Goal: Use online tool/utility: Use online tool/utility

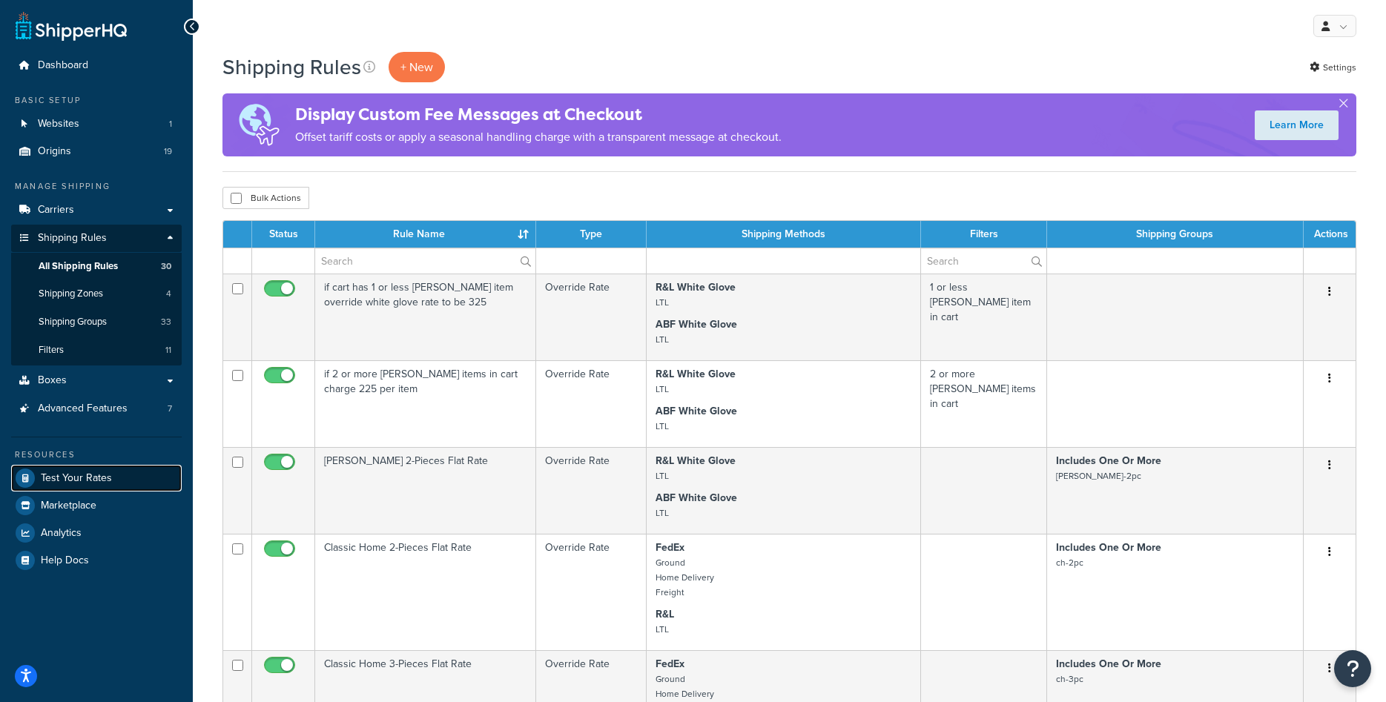
click at [58, 475] on span "Test Your Rates" at bounding box center [76, 478] width 71 height 13
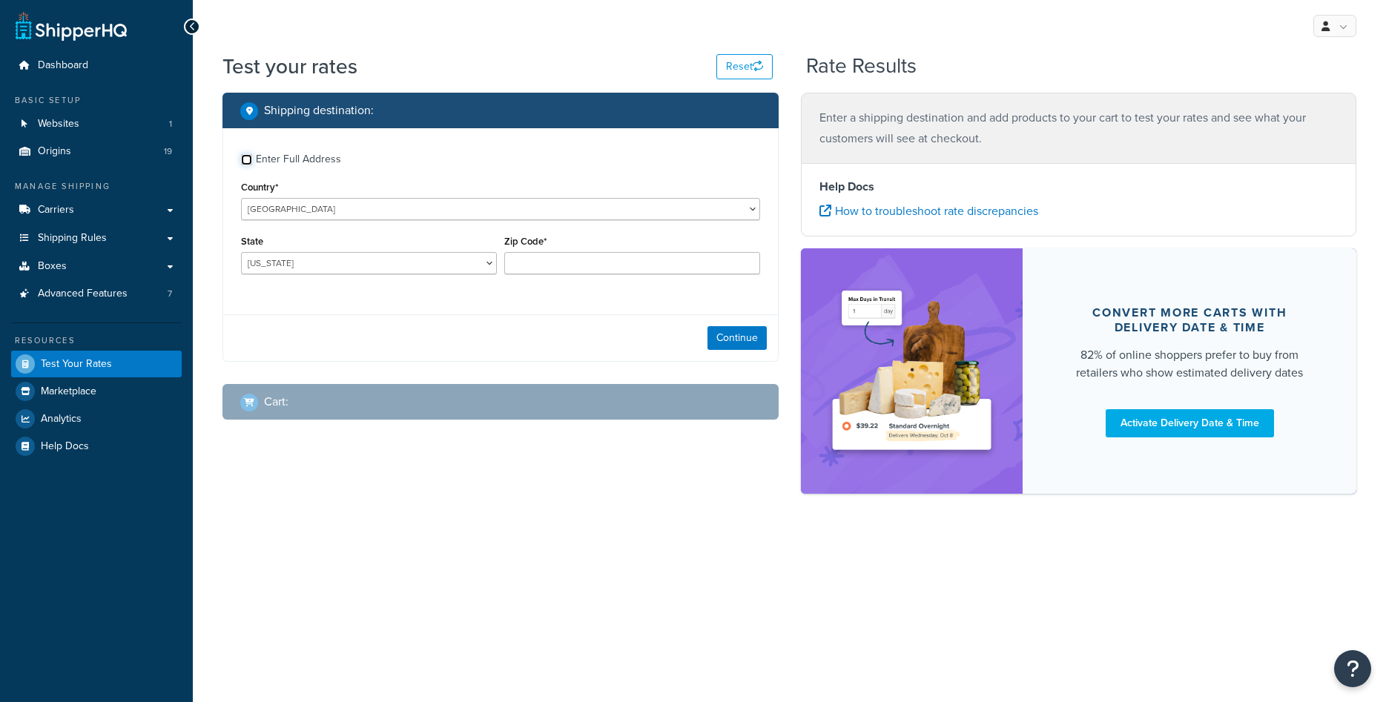
click at [243, 162] on input "Enter Full Address" at bounding box center [246, 159] width 11 height 11
checkbox input "true"
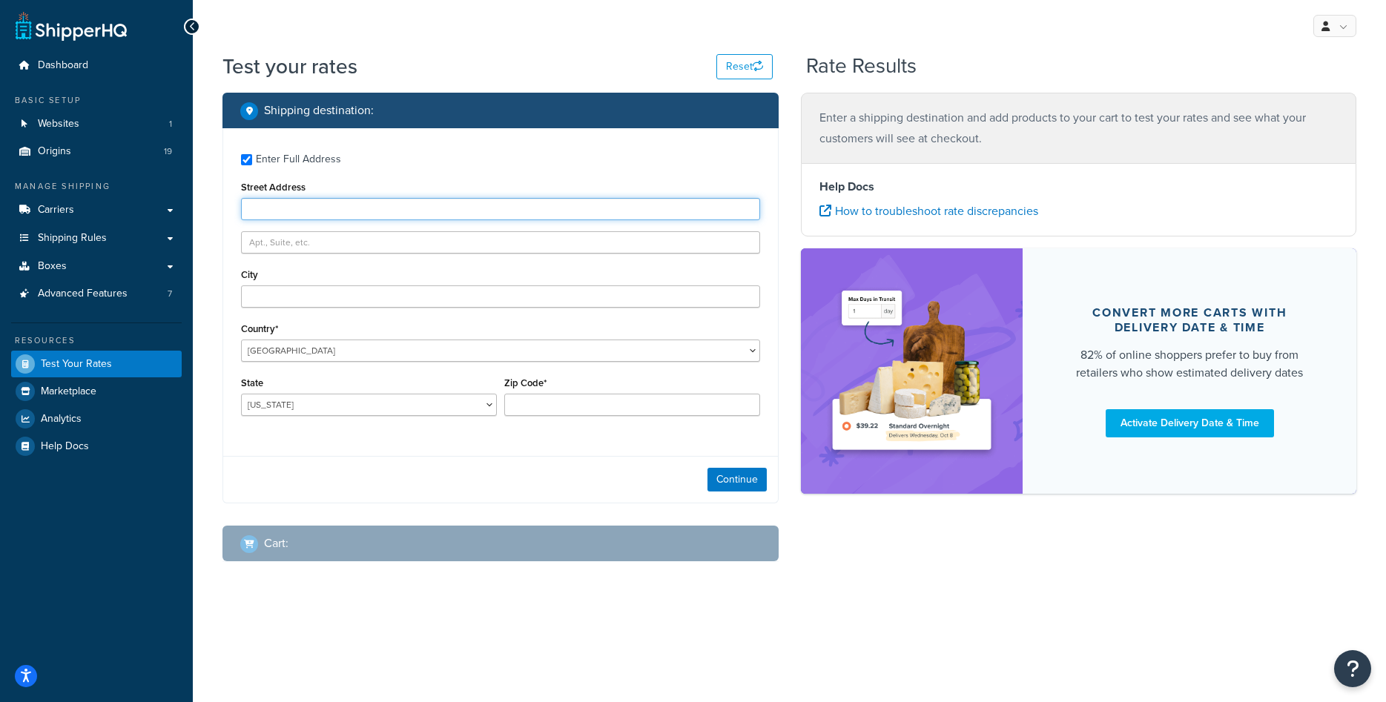
click at [329, 210] on input "Street Address" at bounding box center [500, 209] width 519 height 22
type input "1416 Whittier Drive"
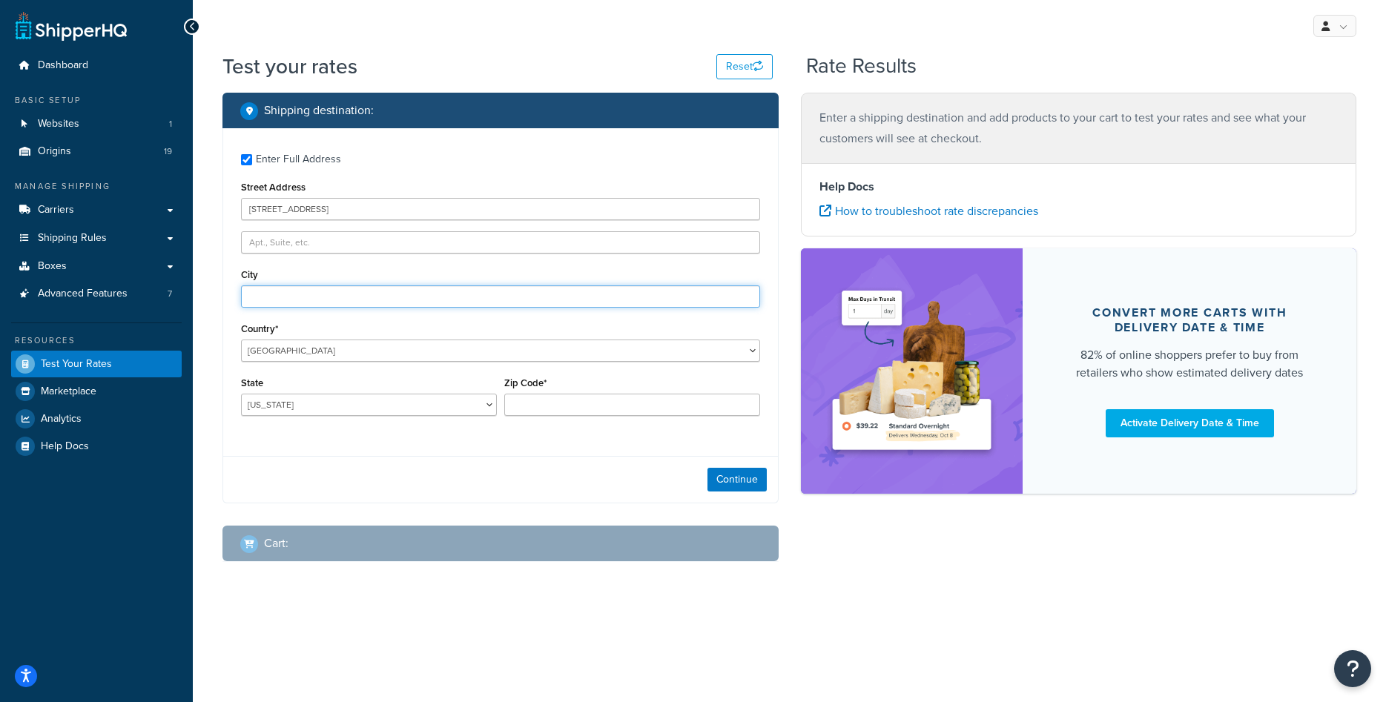
type input "Canton"
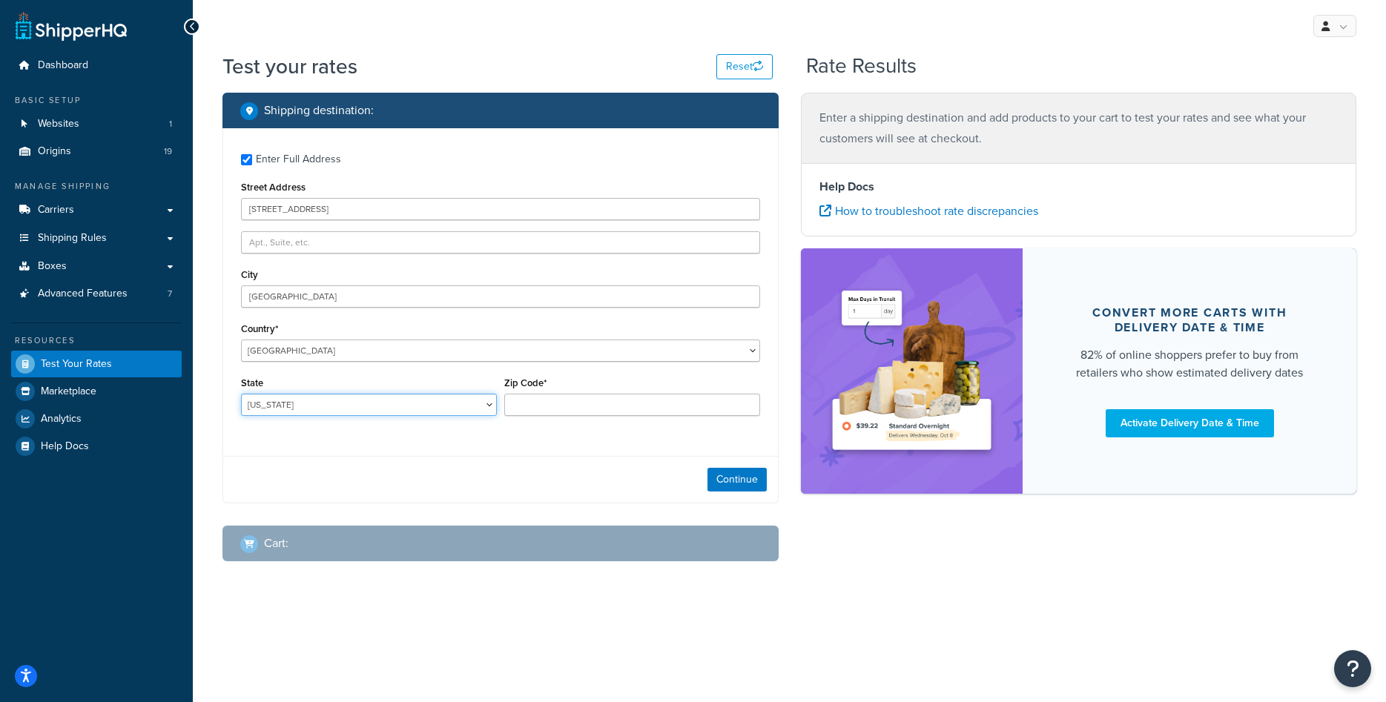
select select "MI"
type input "48187"
click at [729, 478] on button "Continue" at bounding box center [736, 480] width 59 height 24
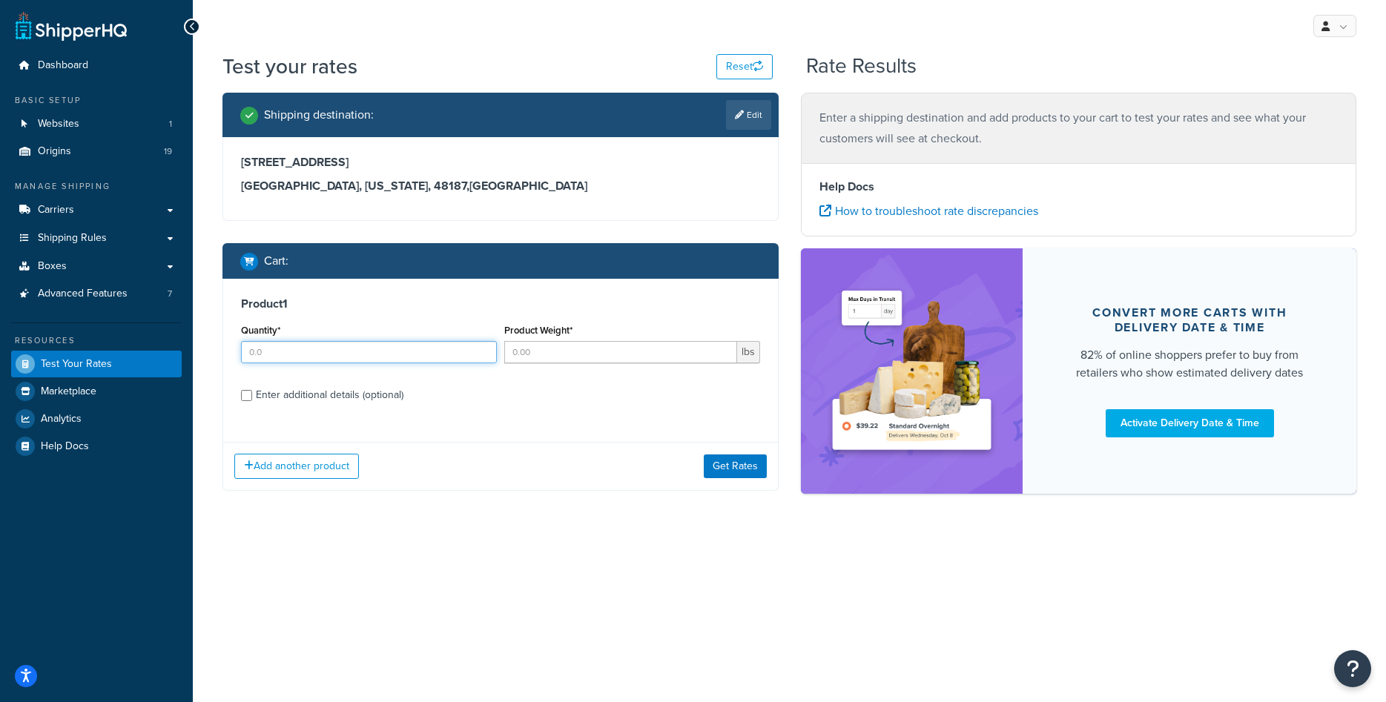
click at [277, 343] on input "Quantity*" at bounding box center [369, 352] width 256 height 22
type input "1"
click at [526, 352] on input "Product Weight*" at bounding box center [620, 352] width 233 height 22
type input "10"
click at [328, 394] on div "Enter additional details (optional)" at bounding box center [330, 395] width 148 height 21
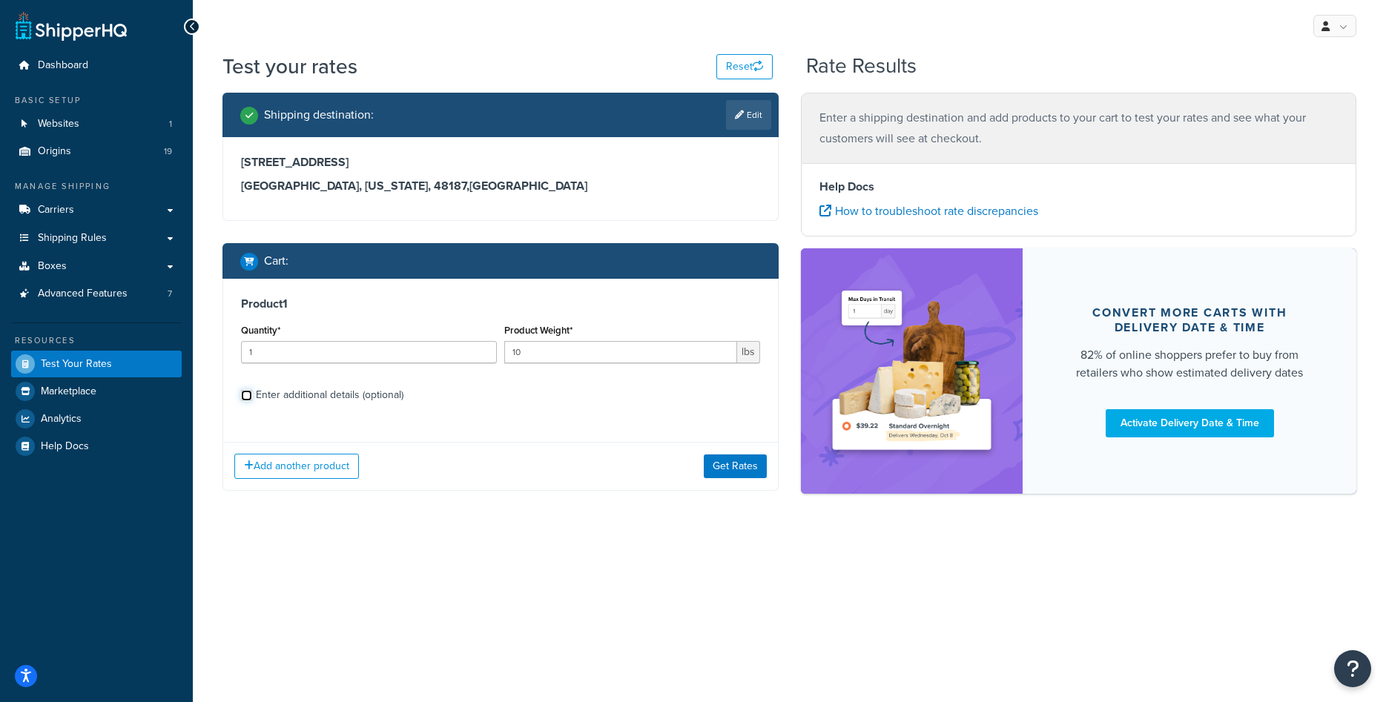
click at [252, 394] on input "Enter additional details (optional)" at bounding box center [246, 395] width 11 height 11
checkbox input "true"
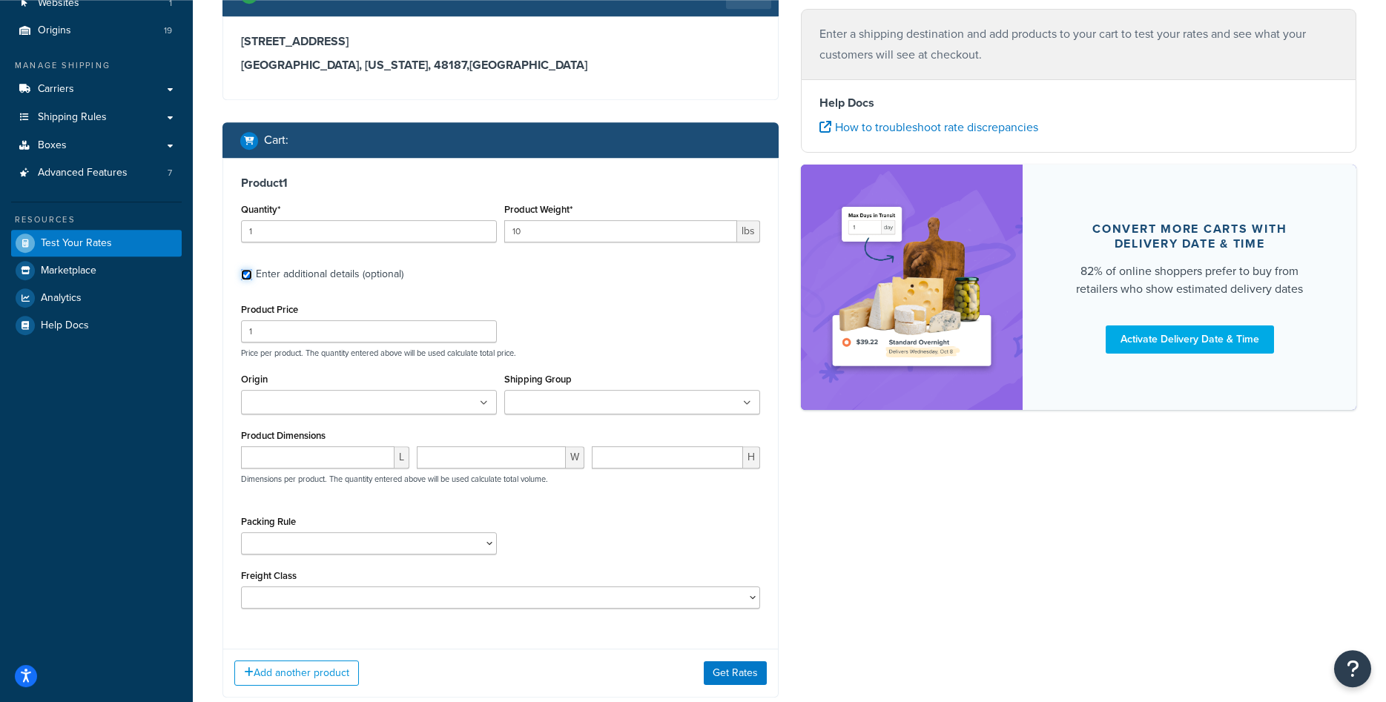
scroll to position [151, 0]
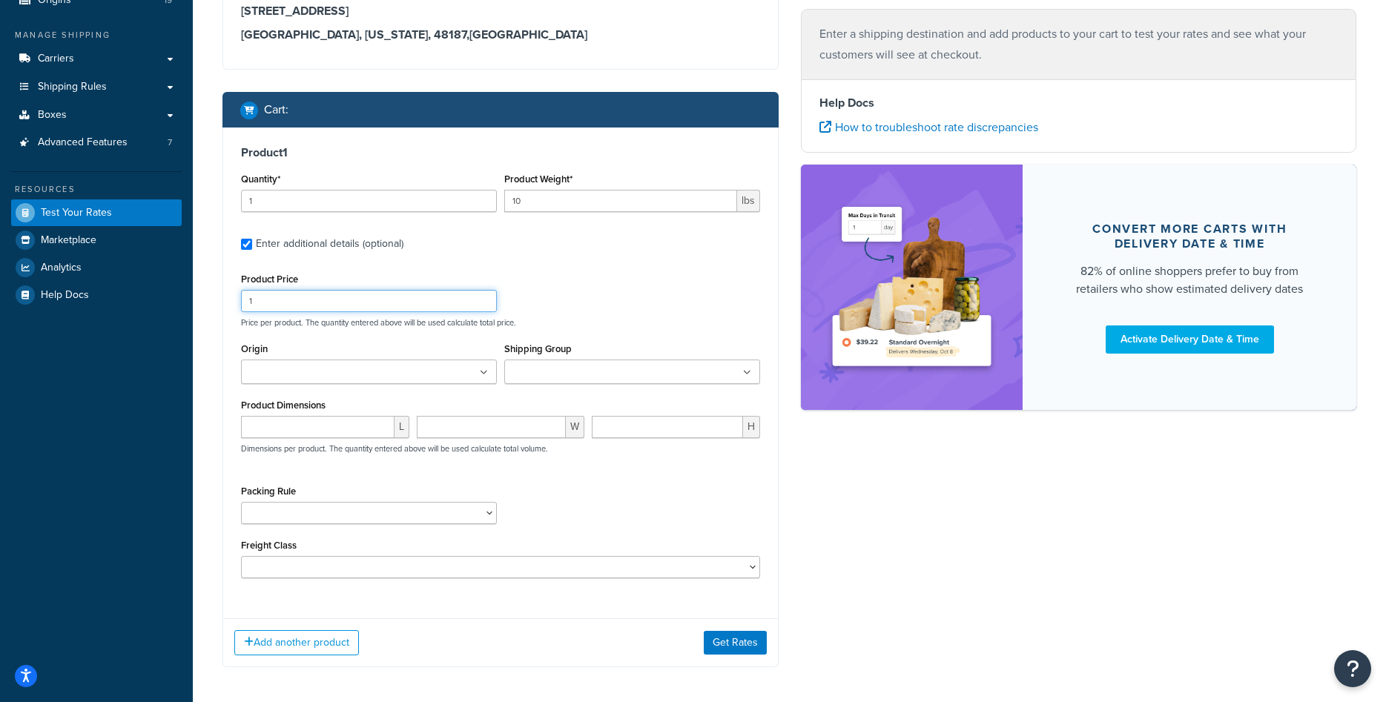
click at [339, 297] on input "1" at bounding box center [369, 301] width 256 height 22
type input "1000"
click at [328, 361] on ul at bounding box center [369, 372] width 256 height 24
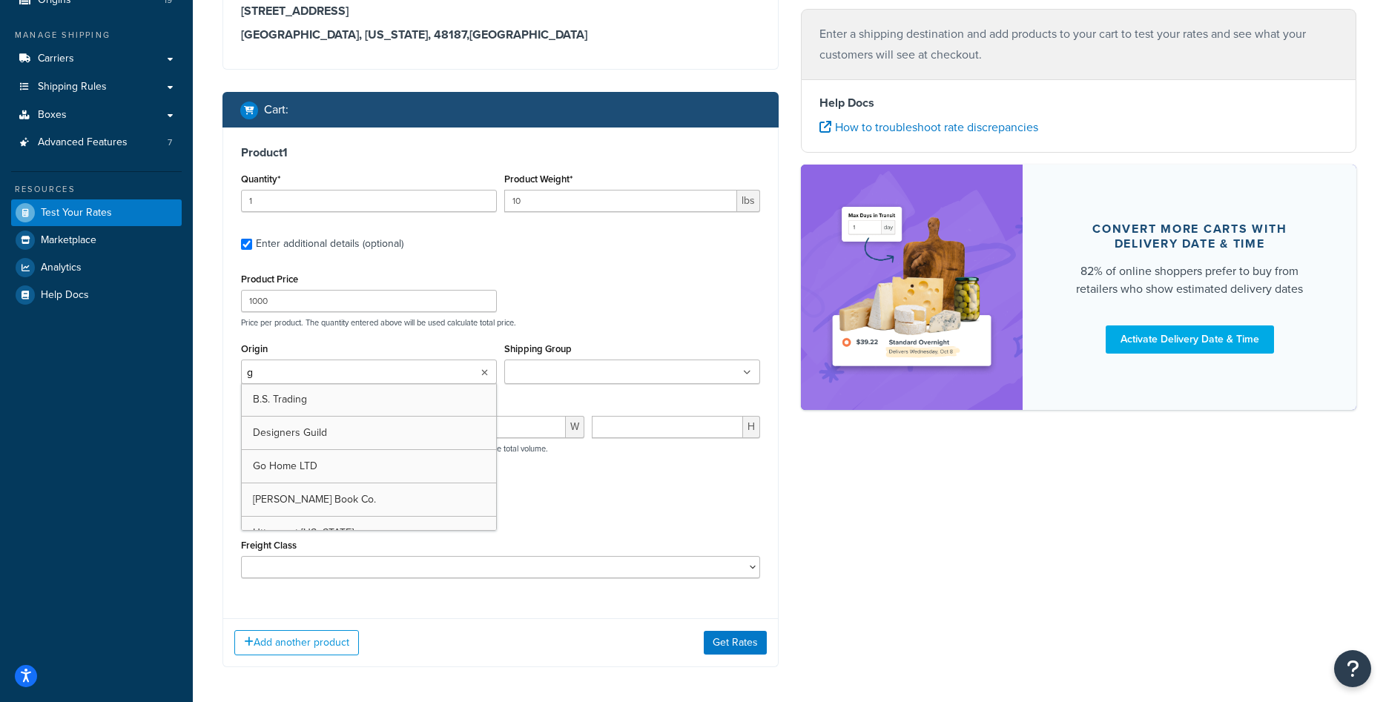
type input "go"
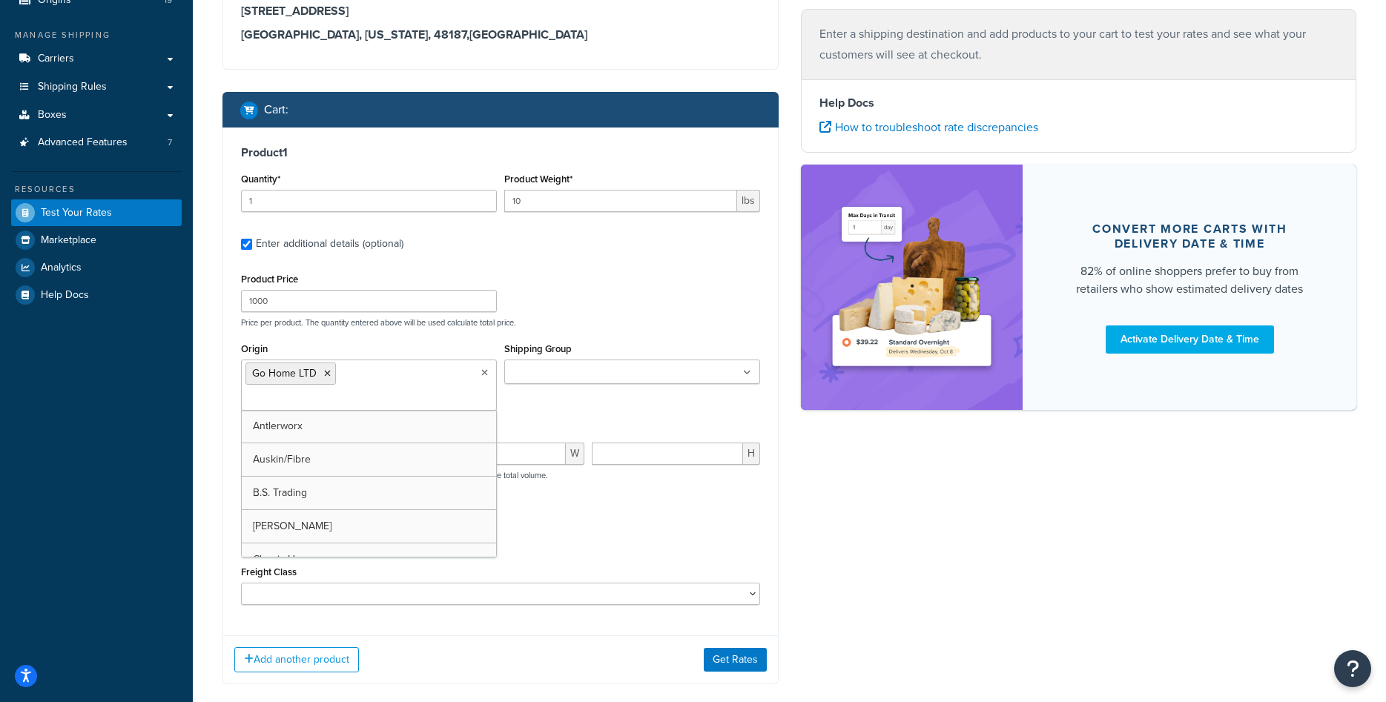
click at [538, 419] on div "Origin Go Home LTD Antlerworx Auskin/Fibre B.S. Trading Bernhardt Classic Home …" at bounding box center [500, 380] width 526 height 83
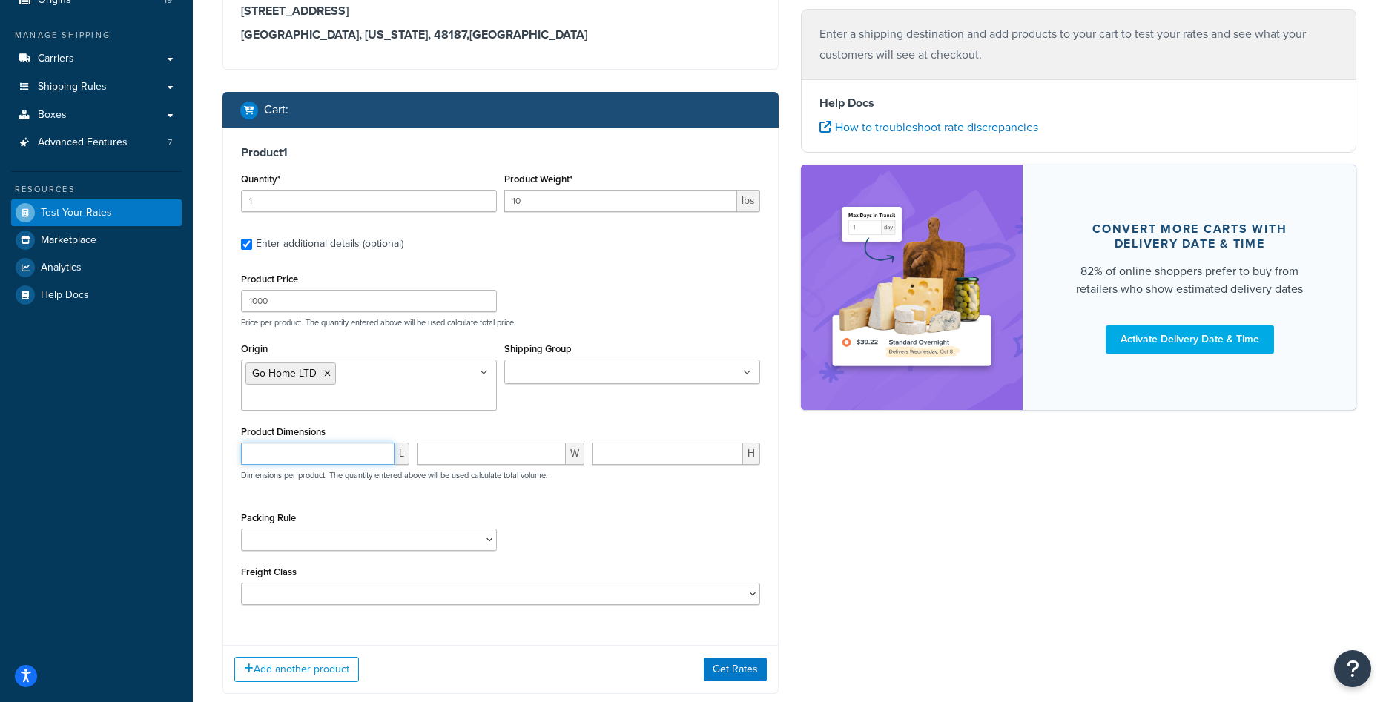
click at [327, 452] on input "number" at bounding box center [317, 454] width 153 height 22
type input "43"
type input "86"
type input "23"
click at [739, 672] on button "Get Rates" at bounding box center [735, 670] width 63 height 24
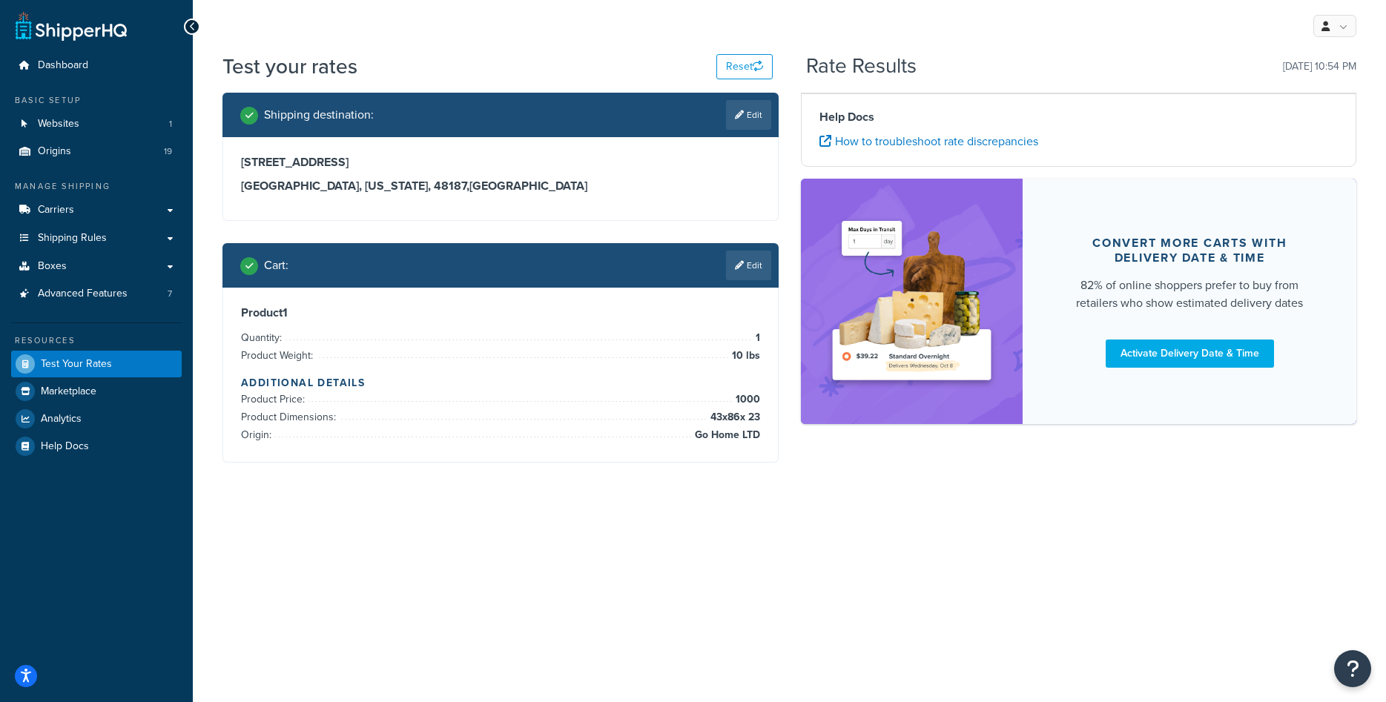
scroll to position [0, 0]
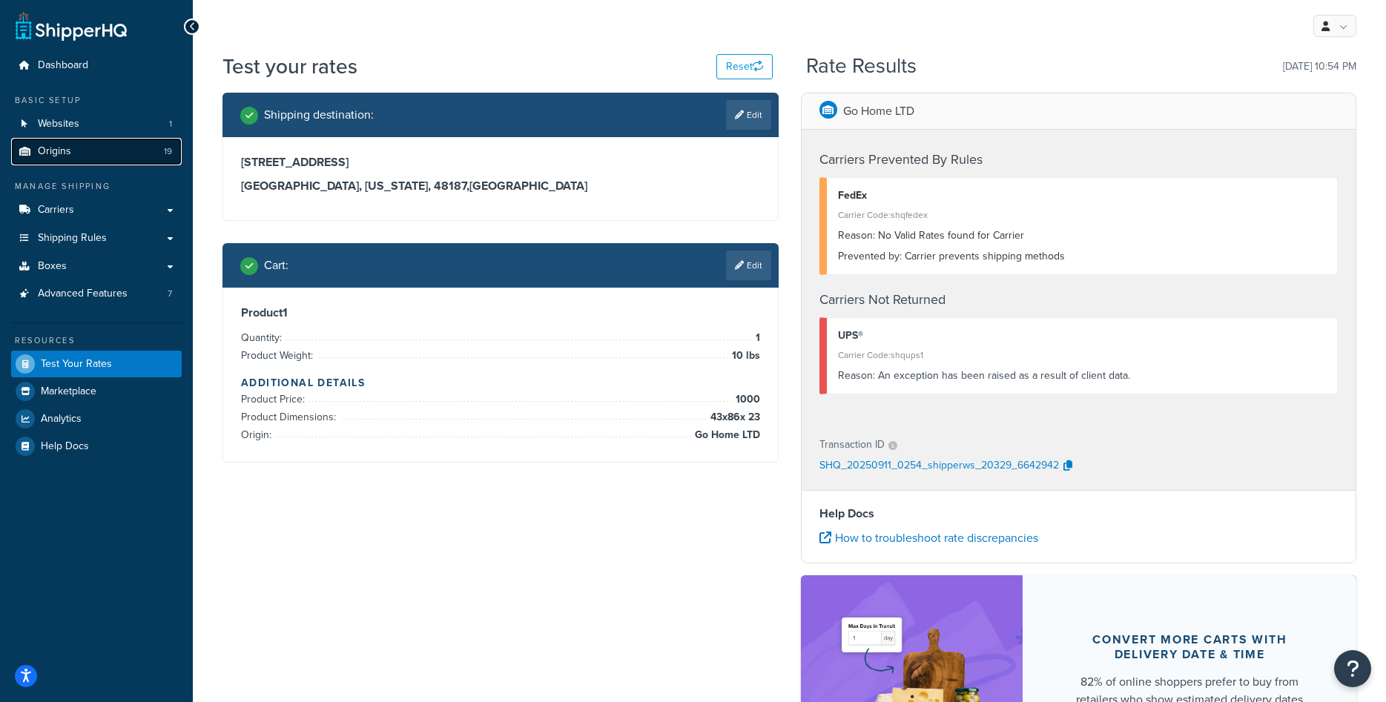
click at [96, 153] on link "Origins 19" at bounding box center [96, 151] width 171 height 27
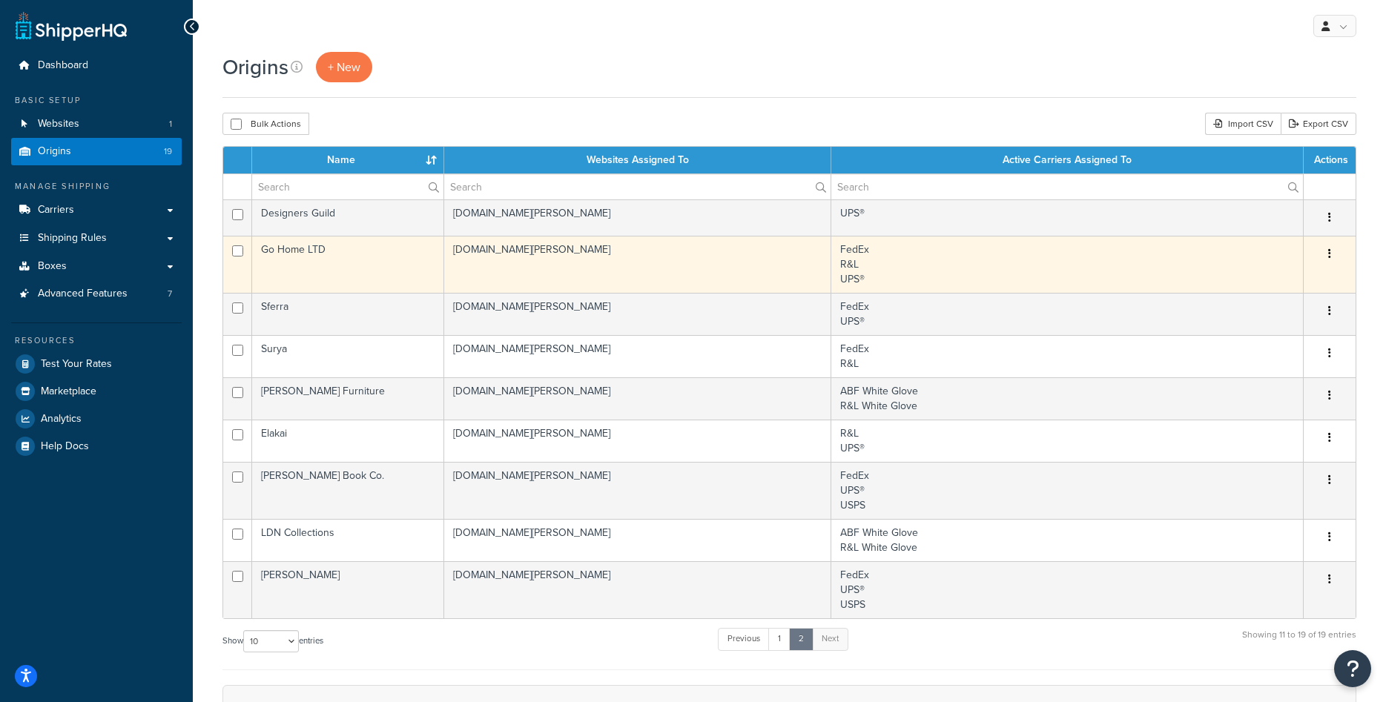
click at [303, 268] on td "Go Home LTD" at bounding box center [348, 264] width 192 height 57
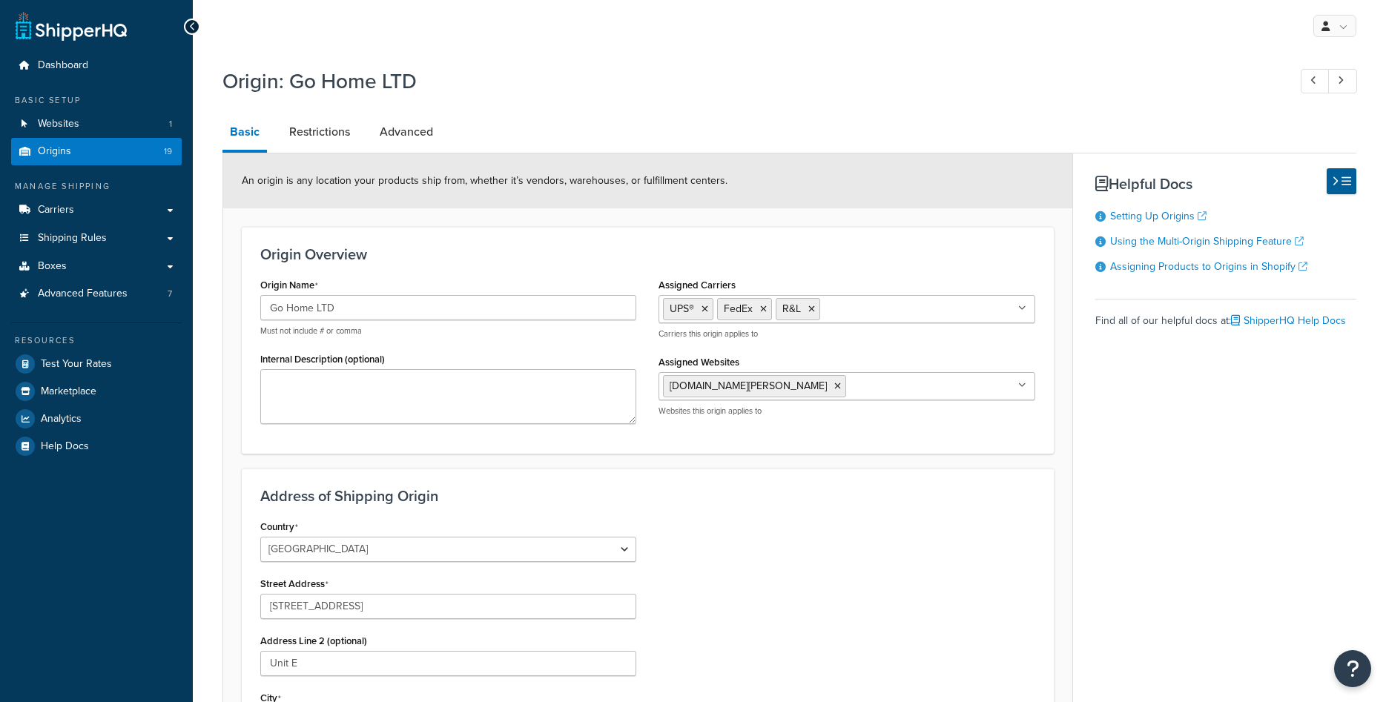
select select "33"
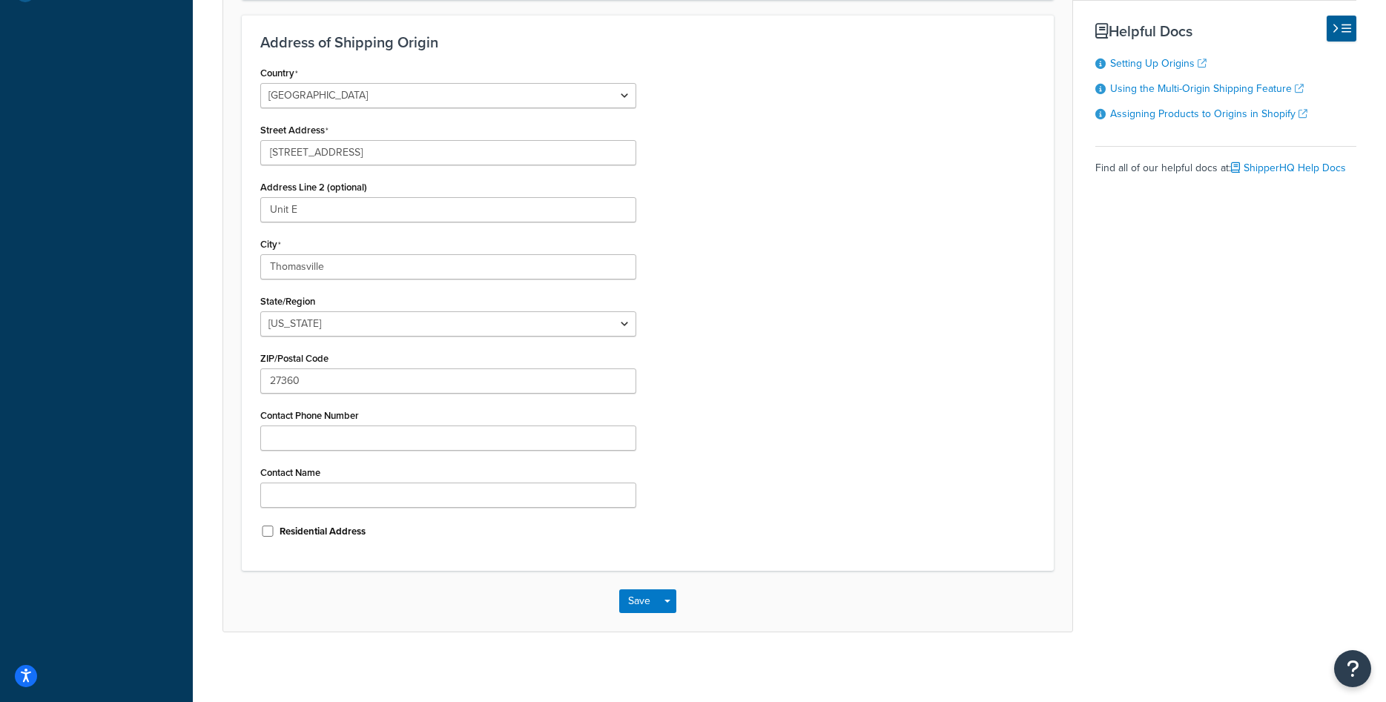
scroll to position [76, 0]
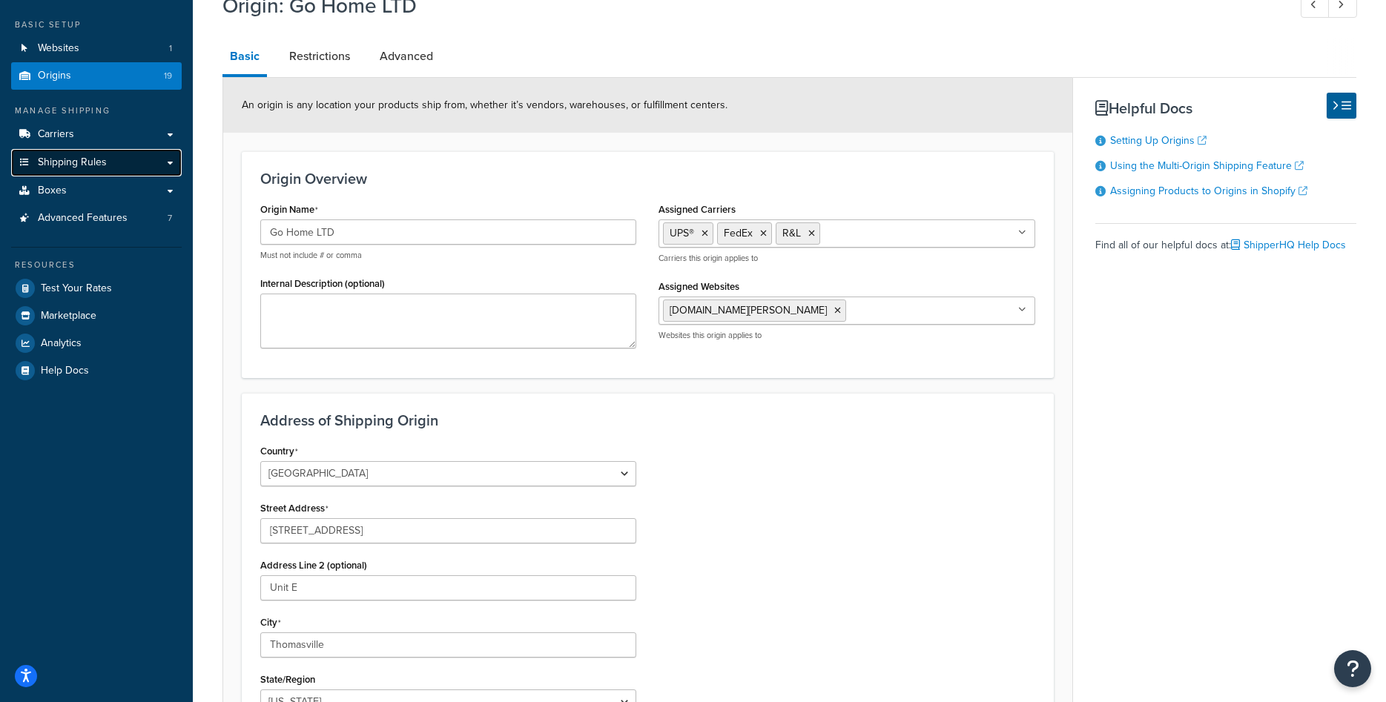
click at [93, 167] on span "Shipping Rules" at bounding box center [72, 162] width 69 height 13
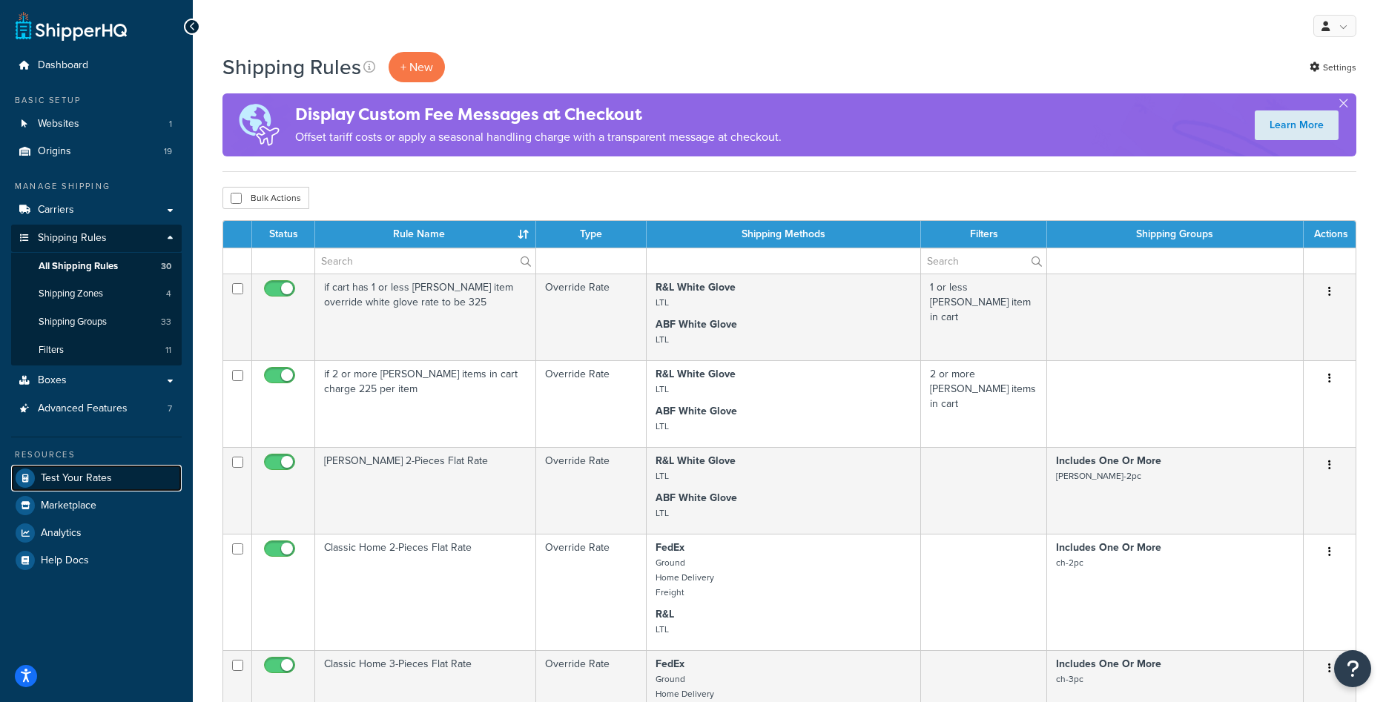
click at [97, 477] on span "Test Your Rates" at bounding box center [76, 478] width 71 height 13
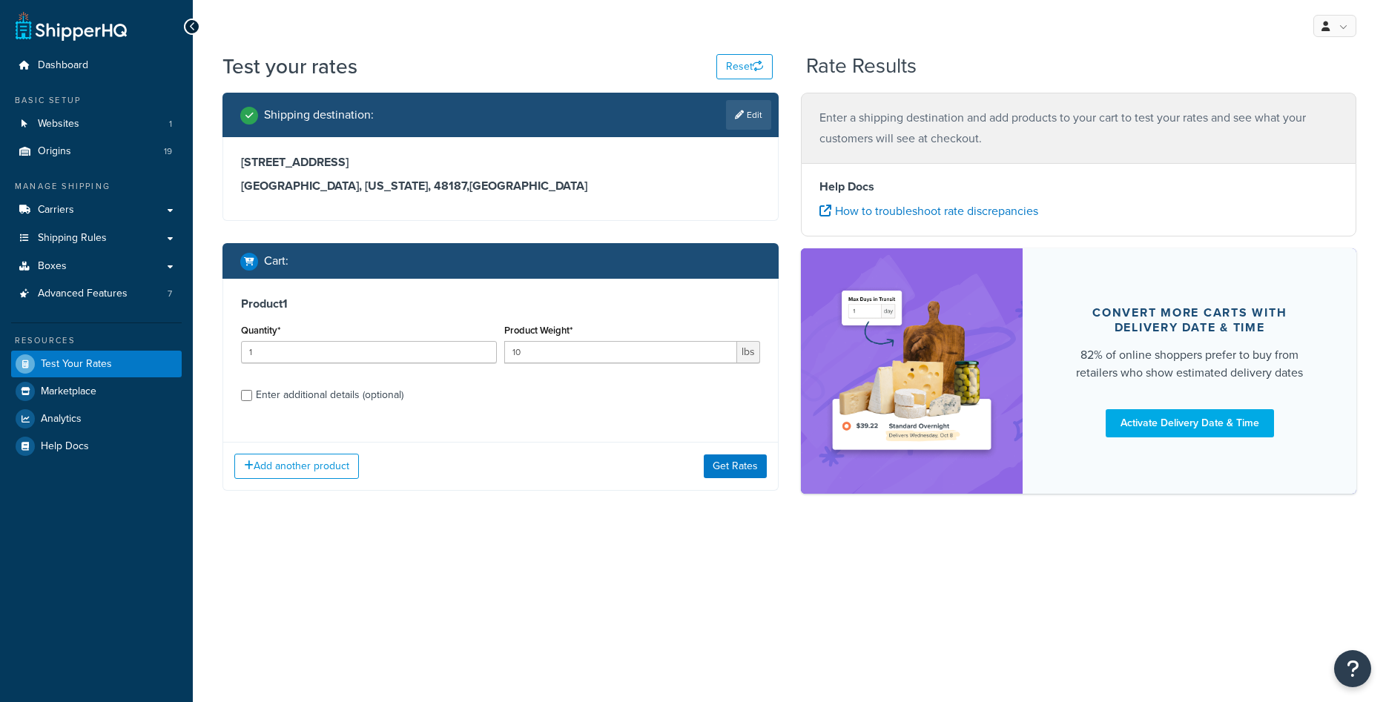
click at [287, 398] on div "Enter additional details (optional)" at bounding box center [330, 395] width 148 height 21
click at [252, 398] on input "Enter additional details (optional)" at bounding box center [246, 395] width 11 height 11
checkbox input "true"
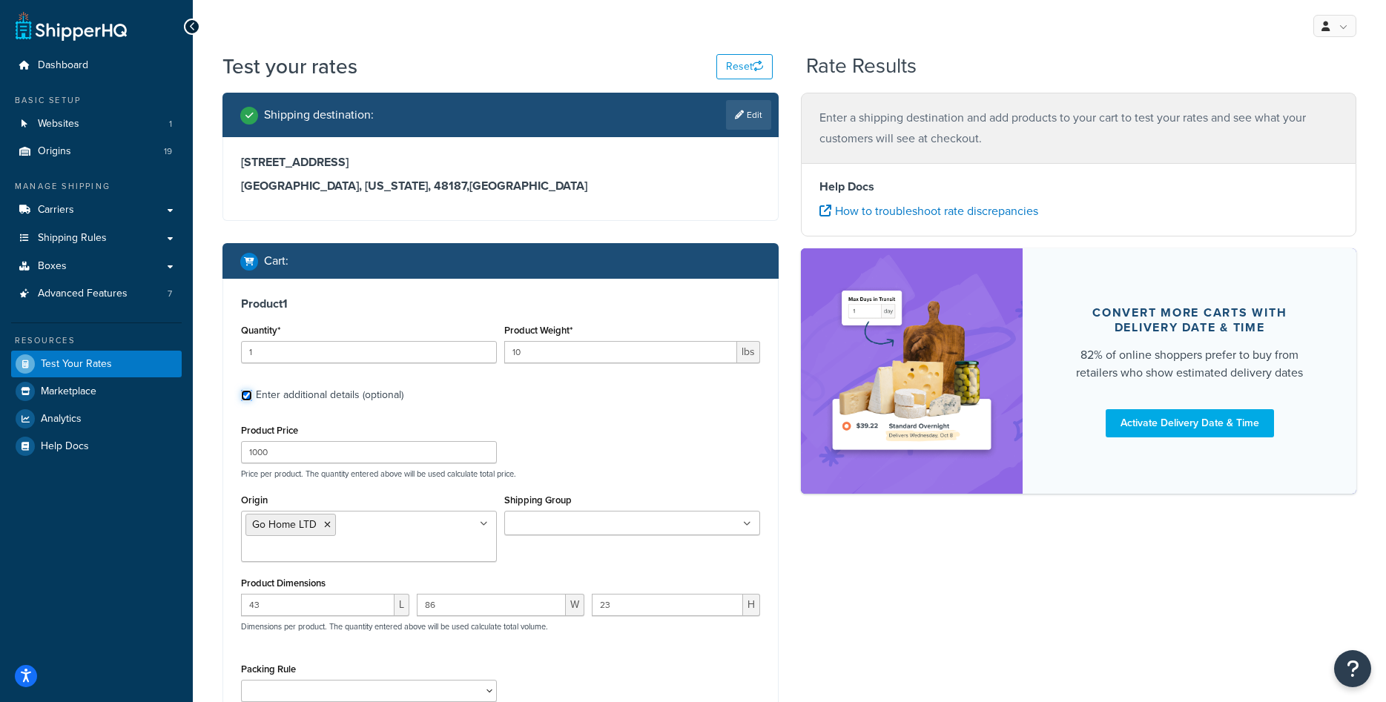
scroll to position [241, 0]
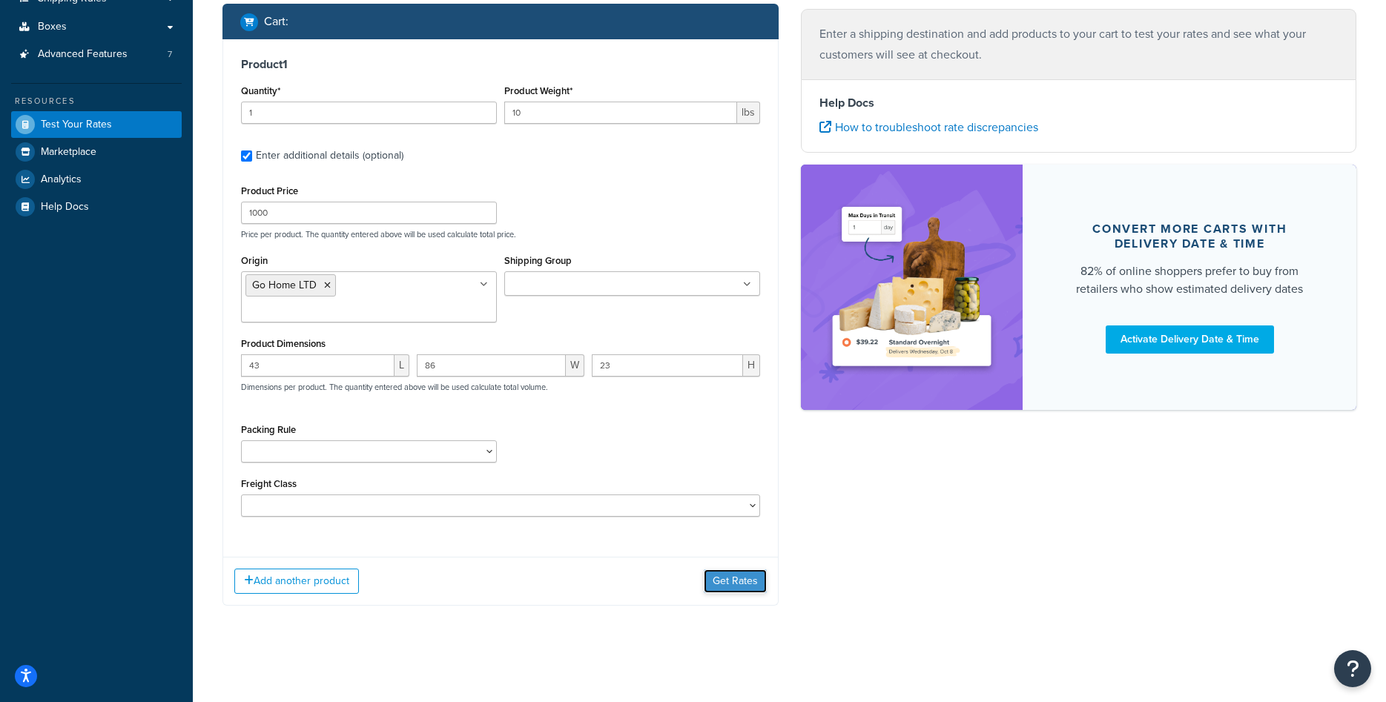
click at [739, 579] on button "Get Rates" at bounding box center [735, 581] width 63 height 24
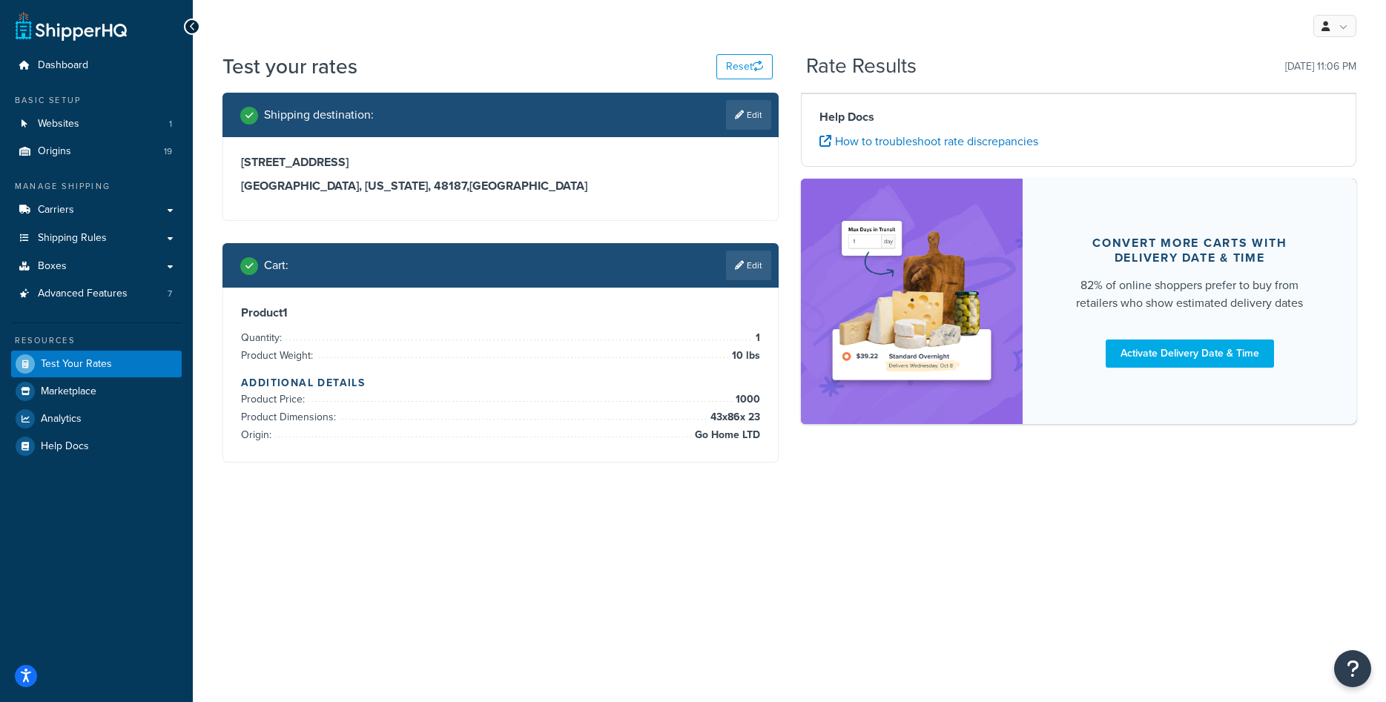
scroll to position [0, 0]
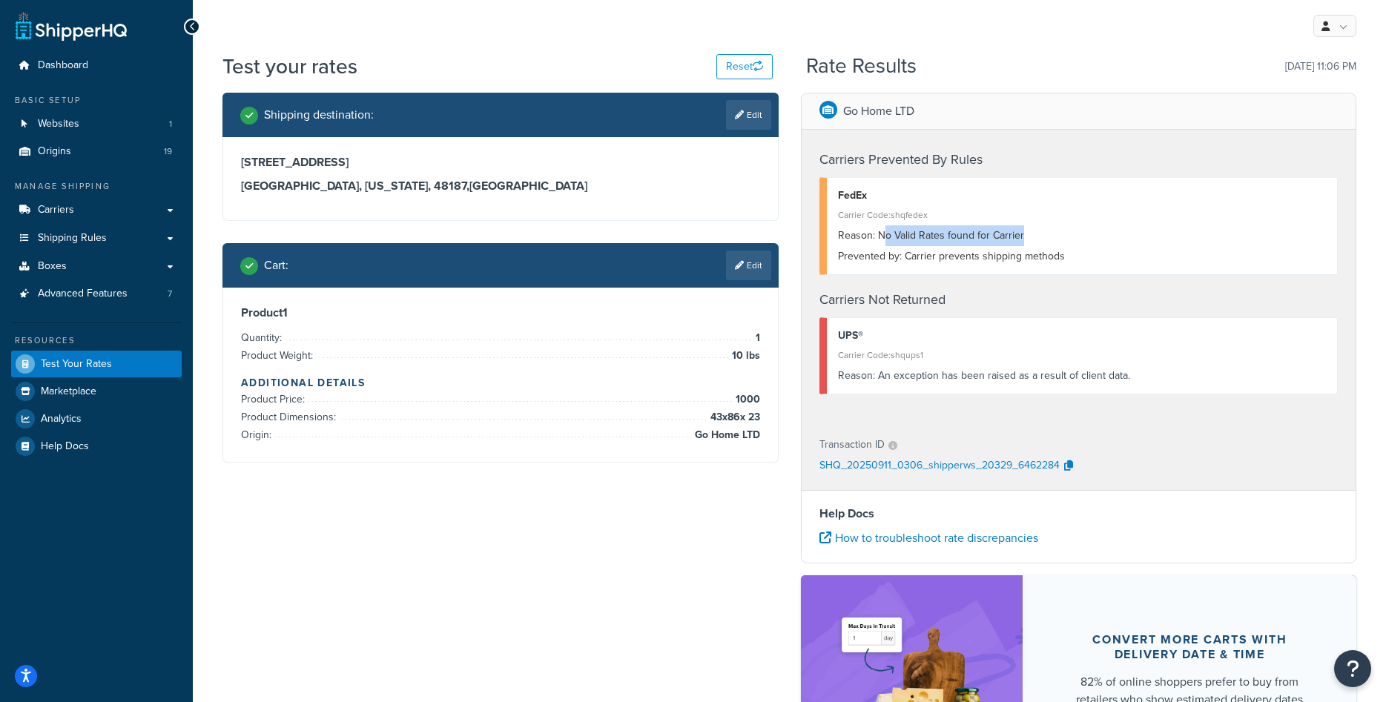
drag, startPoint x: 1022, startPoint y: 236, endPoint x: 886, endPoint y: 236, distance: 135.7
click at [886, 236] on div "Reason: No Valid Rates found for Carrier" at bounding box center [1082, 235] width 489 height 21
drag, startPoint x: 1066, startPoint y: 257, endPoint x: 904, endPoint y: 254, distance: 162.4
click at [904, 254] on div "Prevented by: Carrier prevents shipping methods" at bounding box center [1082, 256] width 489 height 21
copy div "Carrier prevents shipping methods"
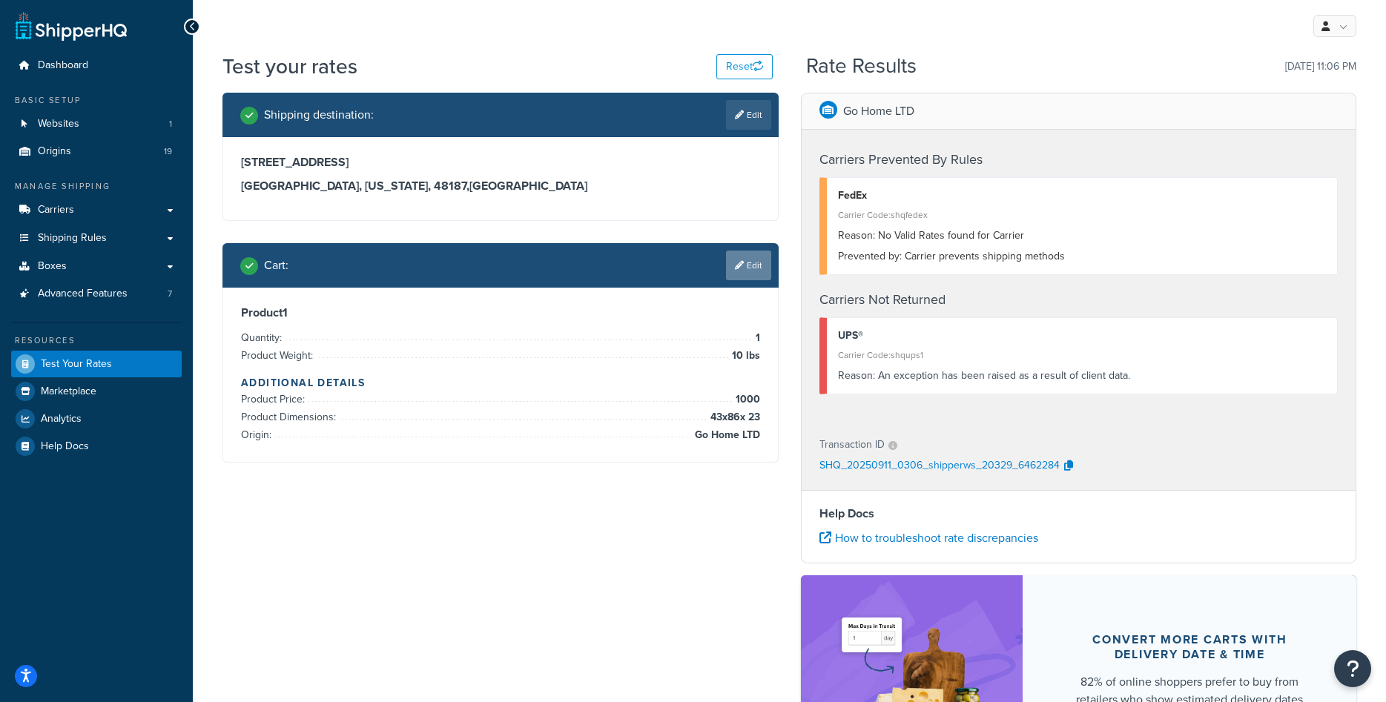
click at [750, 265] on link "Edit" at bounding box center [748, 266] width 45 height 30
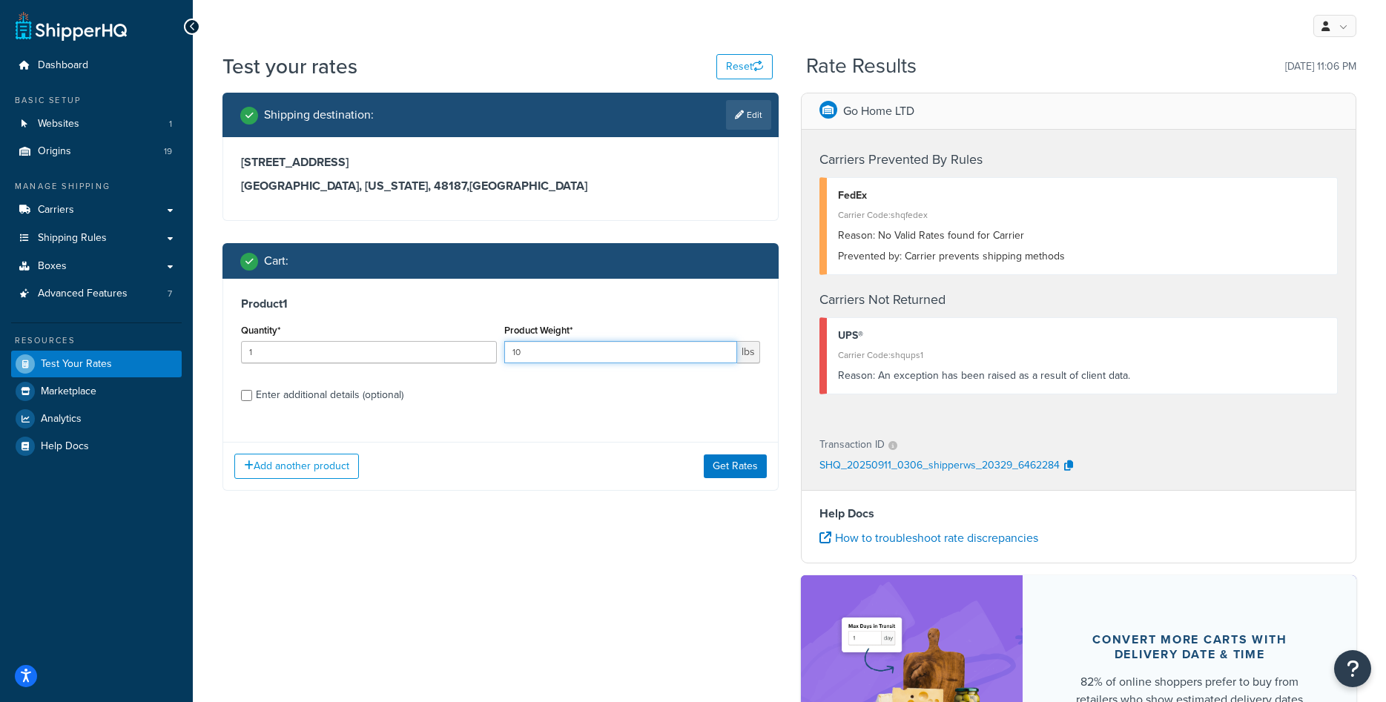
click at [578, 354] on input "10" at bounding box center [620, 352] width 233 height 22
type input "50"
click at [315, 400] on div "Enter additional details (optional)" at bounding box center [330, 395] width 148 height 21
click at [252, 400] on input "Enter additional details (optional)" at bounding box center [246, 395] width 11 height 11
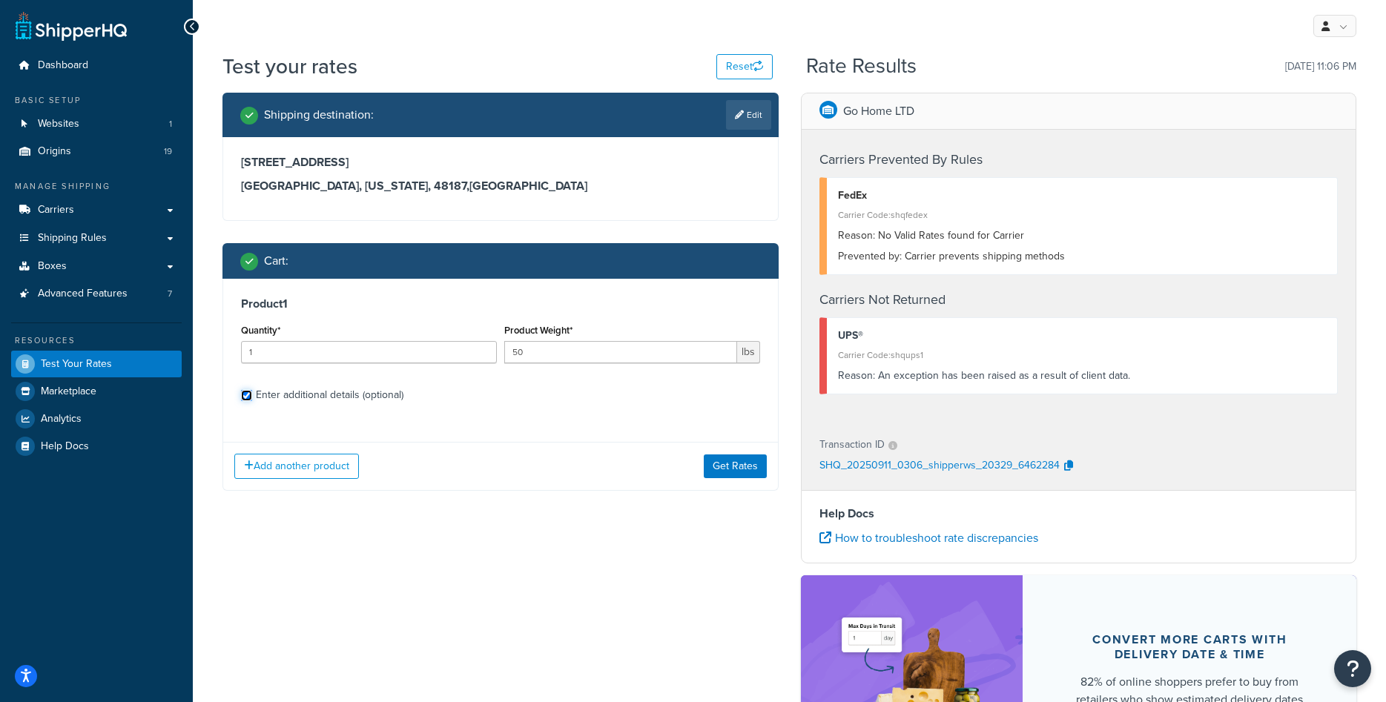
checkbox input "true"
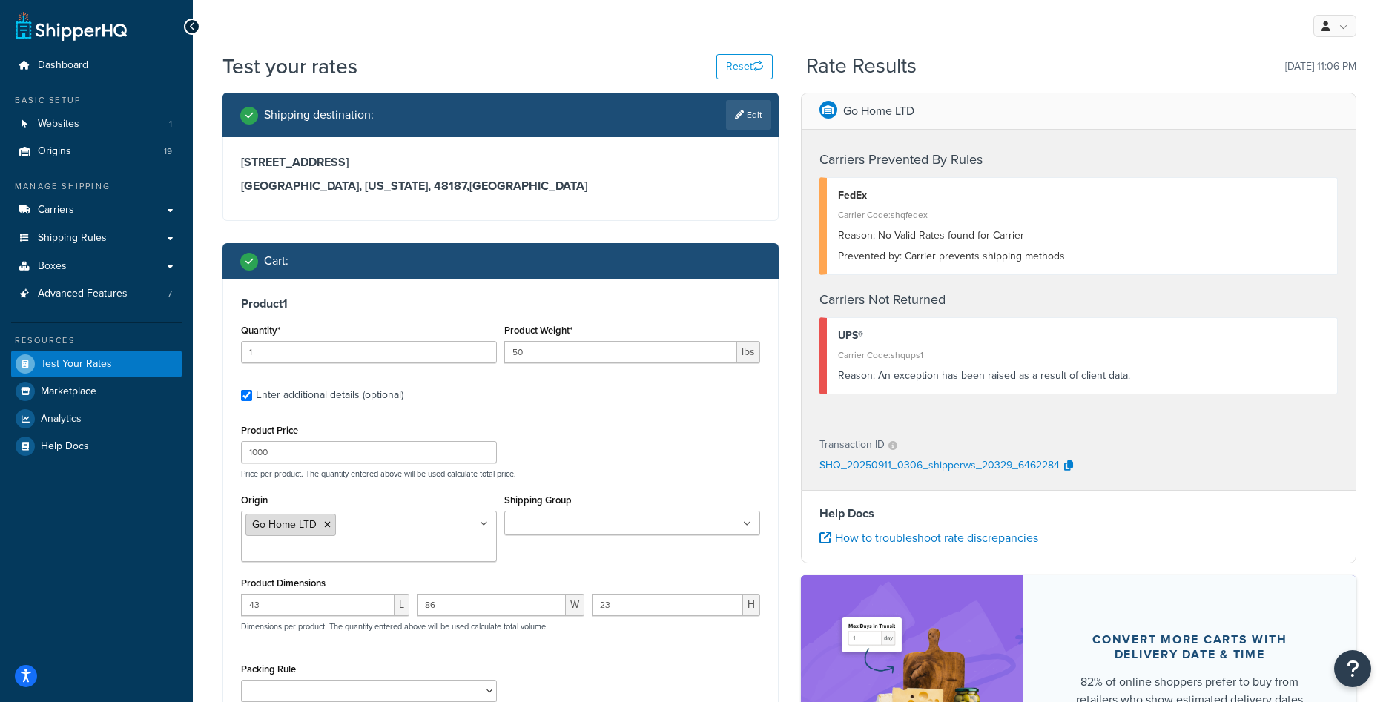
click at [329, 529] on icon at bounding box center [327, 525] width 7 height 9
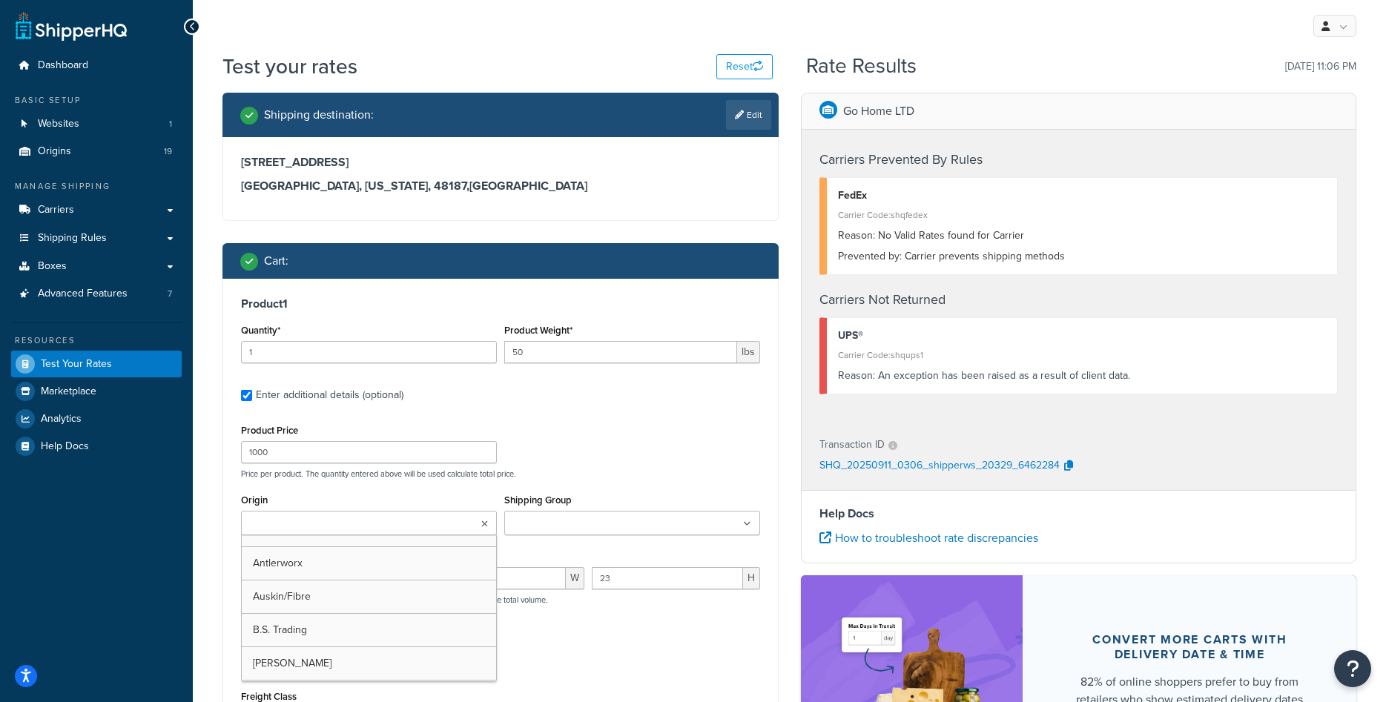
click at [321, 526] on input "Origin" at bounding box center [310, 524] width 131 height 16
click at [525, 518] on input "Shipping Group" at bounding box center [574, 524] width 131 height 16
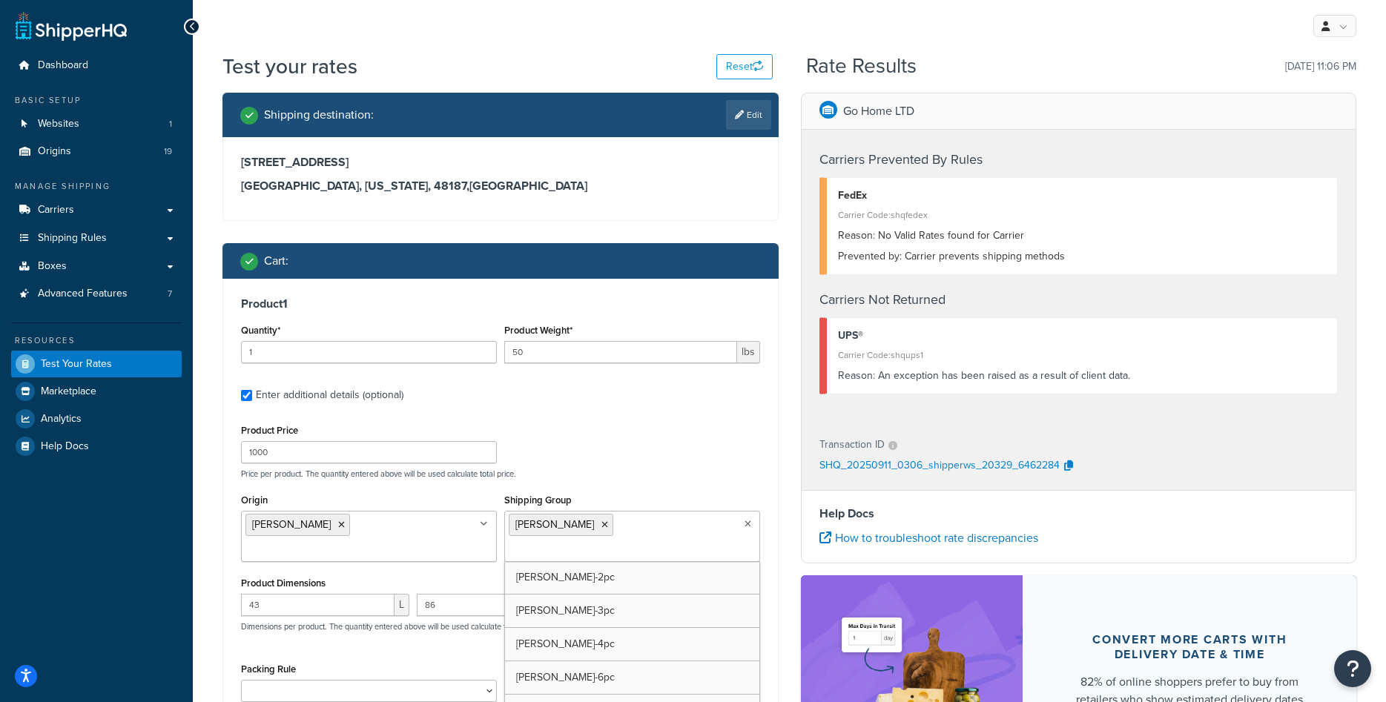
click at [560, 480] on div "Product Price 1000 Price per product. The quantity entered above will be used c…" at bounding box center [500, 588] width 519 height 336
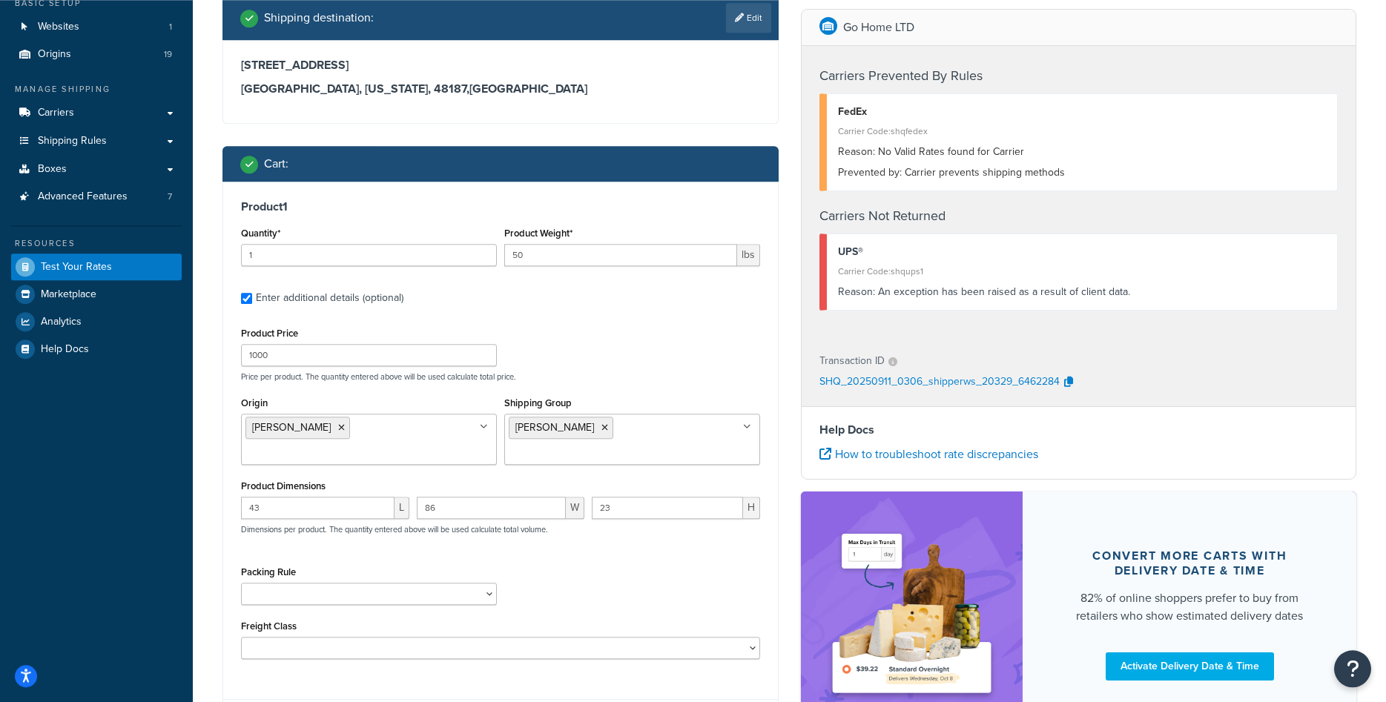
scroll to position [151, 0]
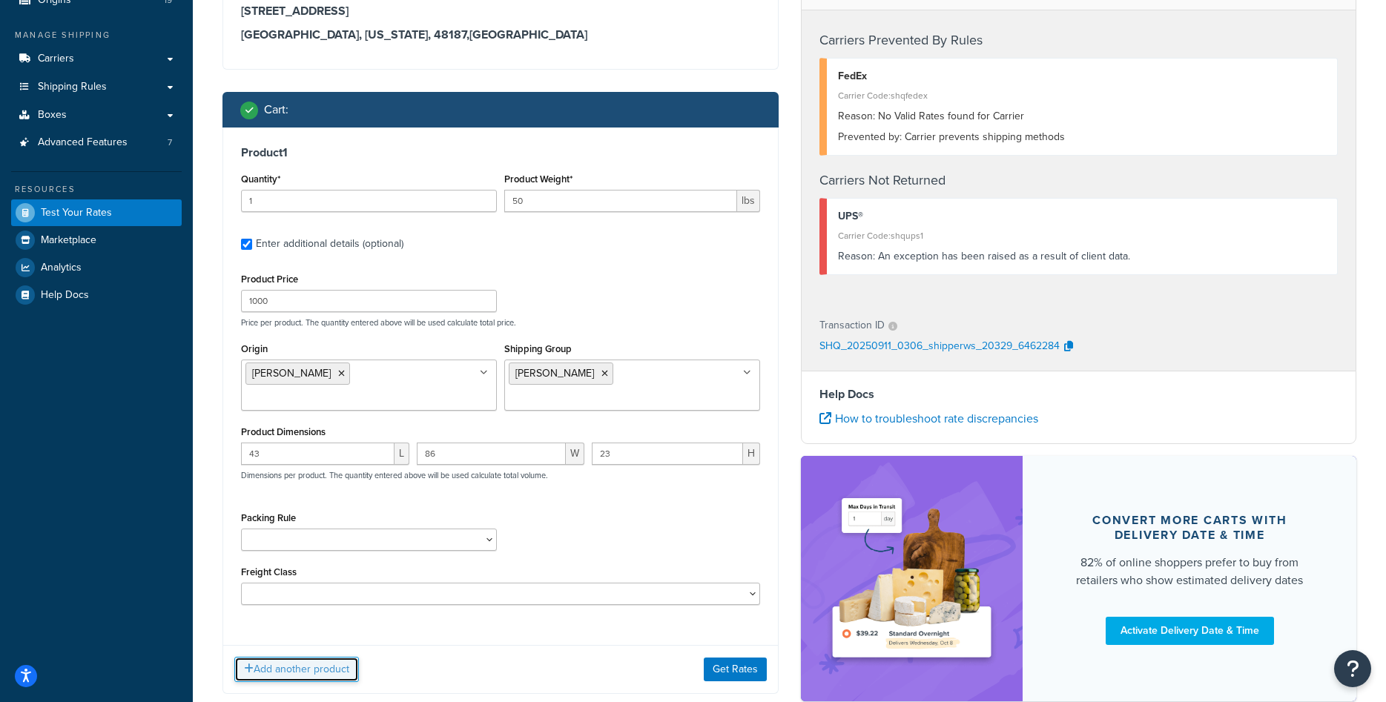
click at [274, 657] on button "Add another product" at bounding box center [296, 669] width 125 height 25
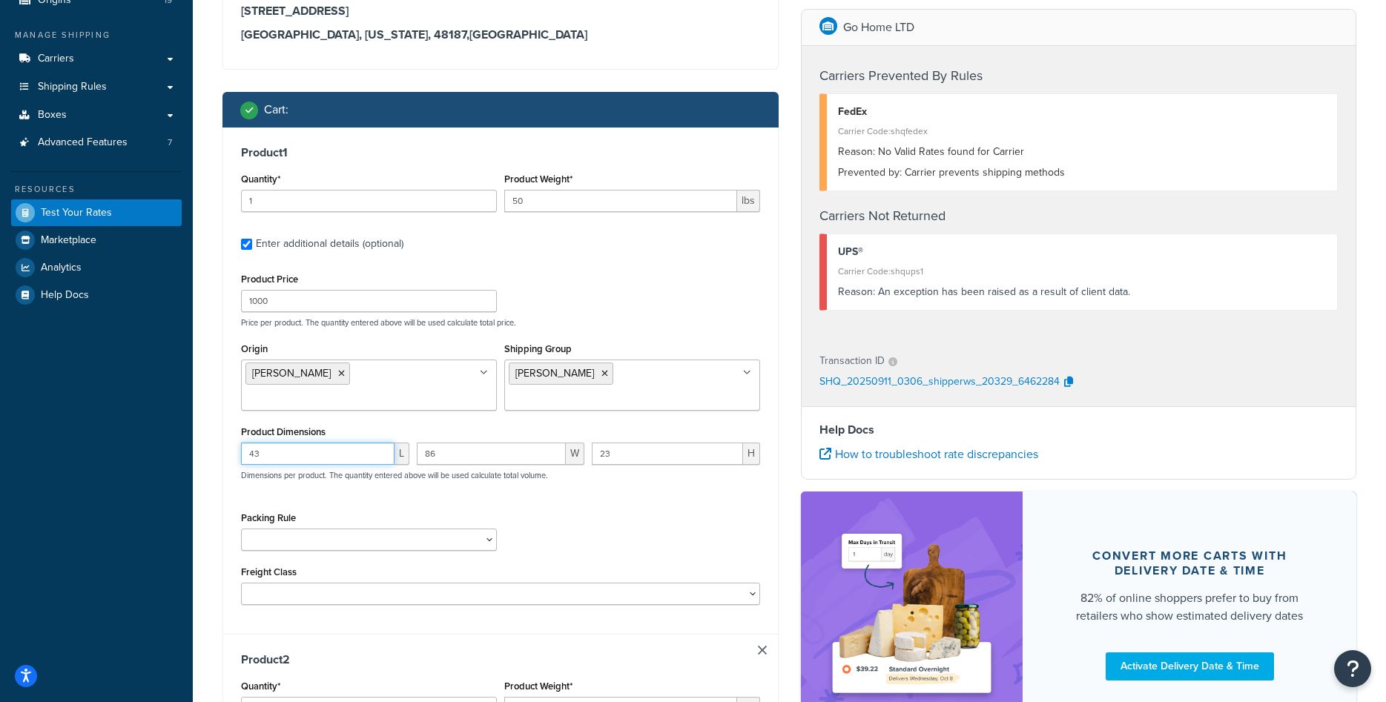
click at [339, 443] on input "43" at bounding box center [317, 454] width 153 height 22
type input "40"
type input "30"
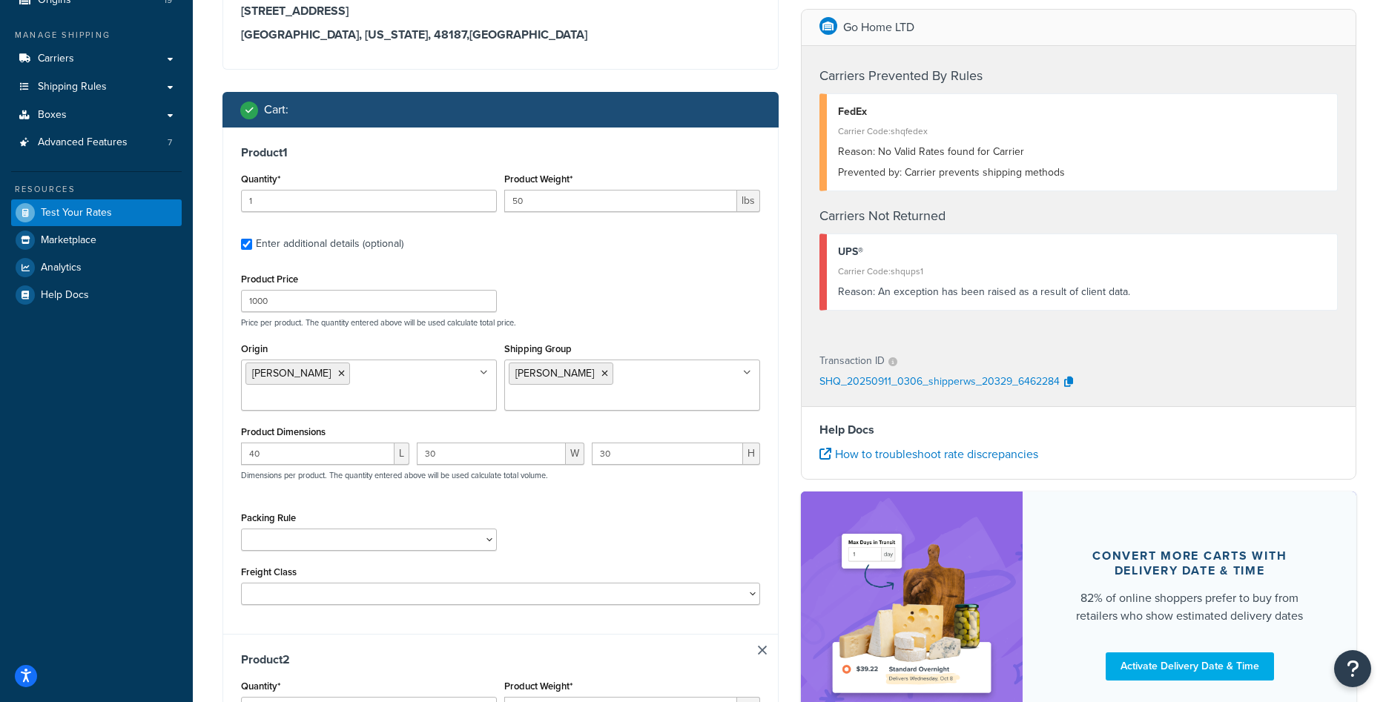
click at [552, 508] on div "Packing Rule" at bounding box center [500, 535] width 526 height 54
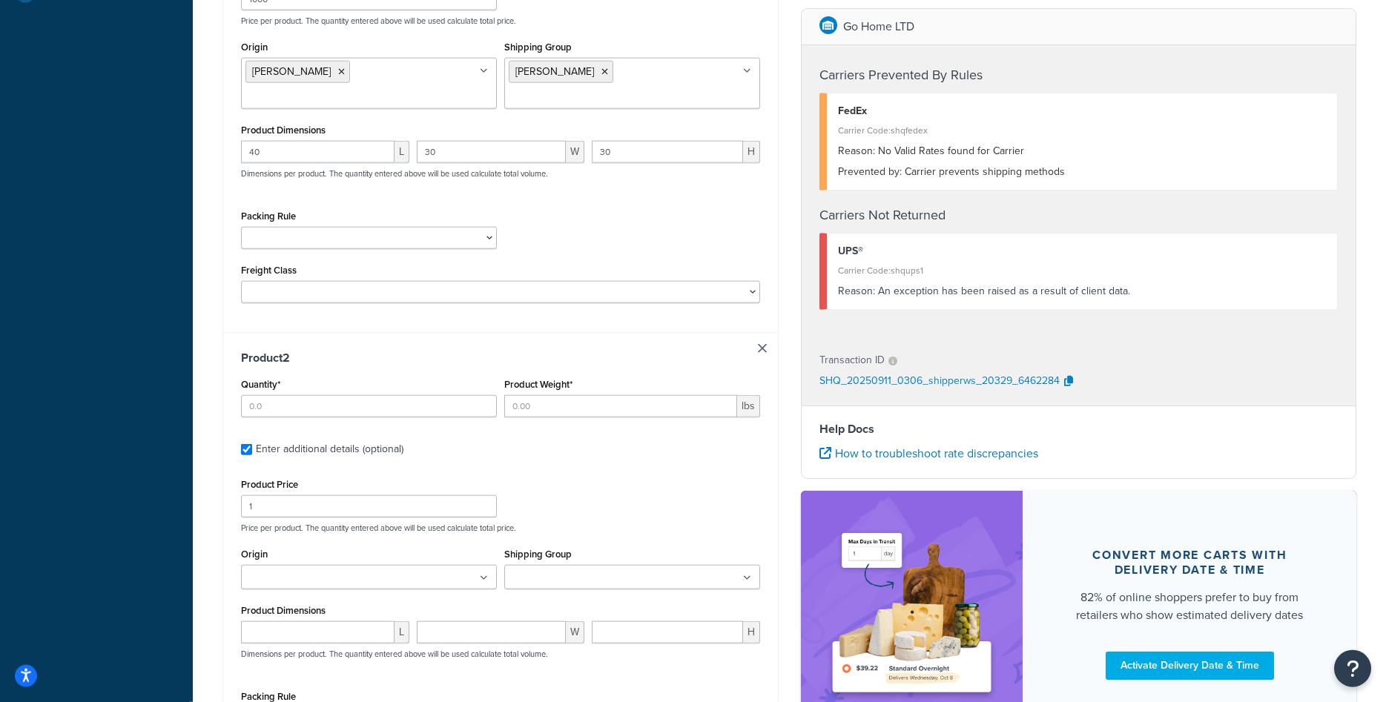
scroll to position [454, 0]
click at [374, 394] on input "Quantity*" at bounding box center [369, 405] width 256 height 22
type input "1"
click at [386, 569] on div "Origin Antlerworx Auskin/Fibre B.S. Trading Bernhardt Classic Home Colorado Ski…" at bounding box center [368, 572] width 263 height 56
click at [391, 564] on ul at bounding box center [369, 576] width 256 height 24
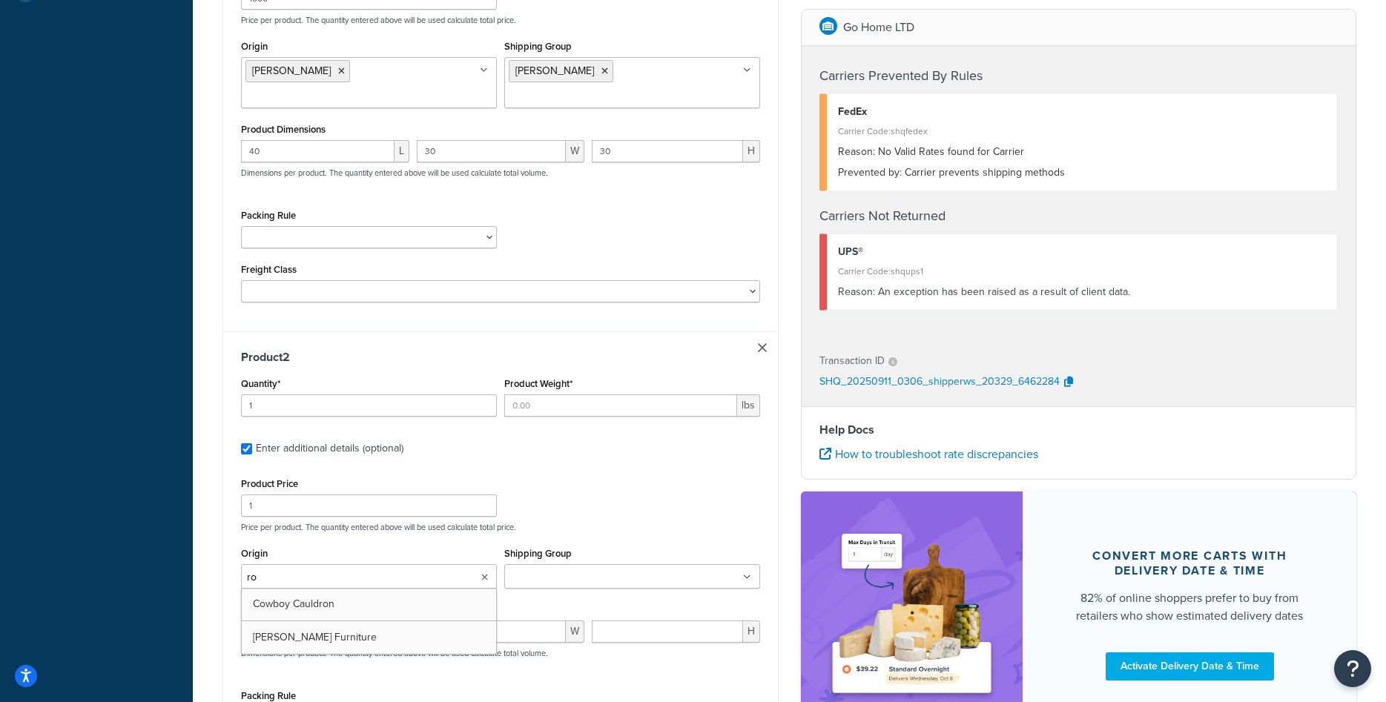
type input "row"
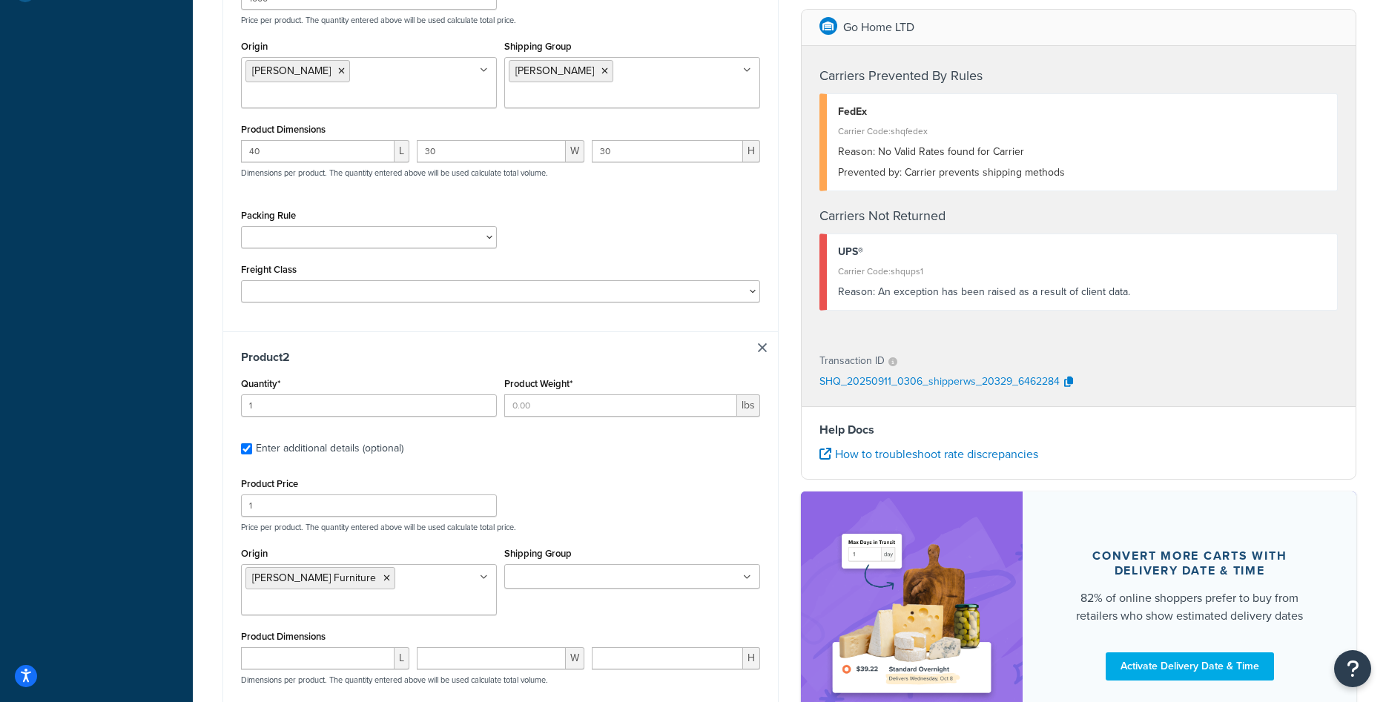
click at [507, 522] on p "Price per product. The quantity entered above will be used calculate total pric…" at bounding box center [500, 527] width 526 height 10
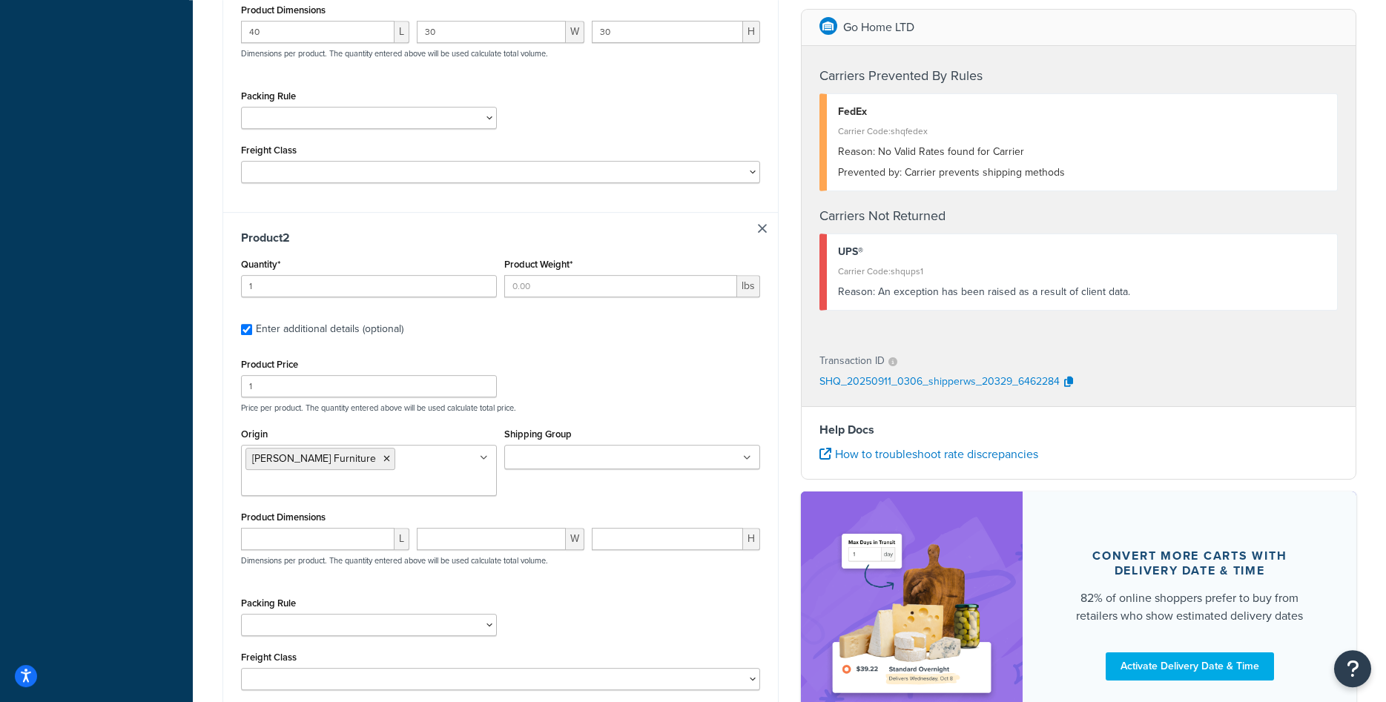
scroll to position [605, 0]
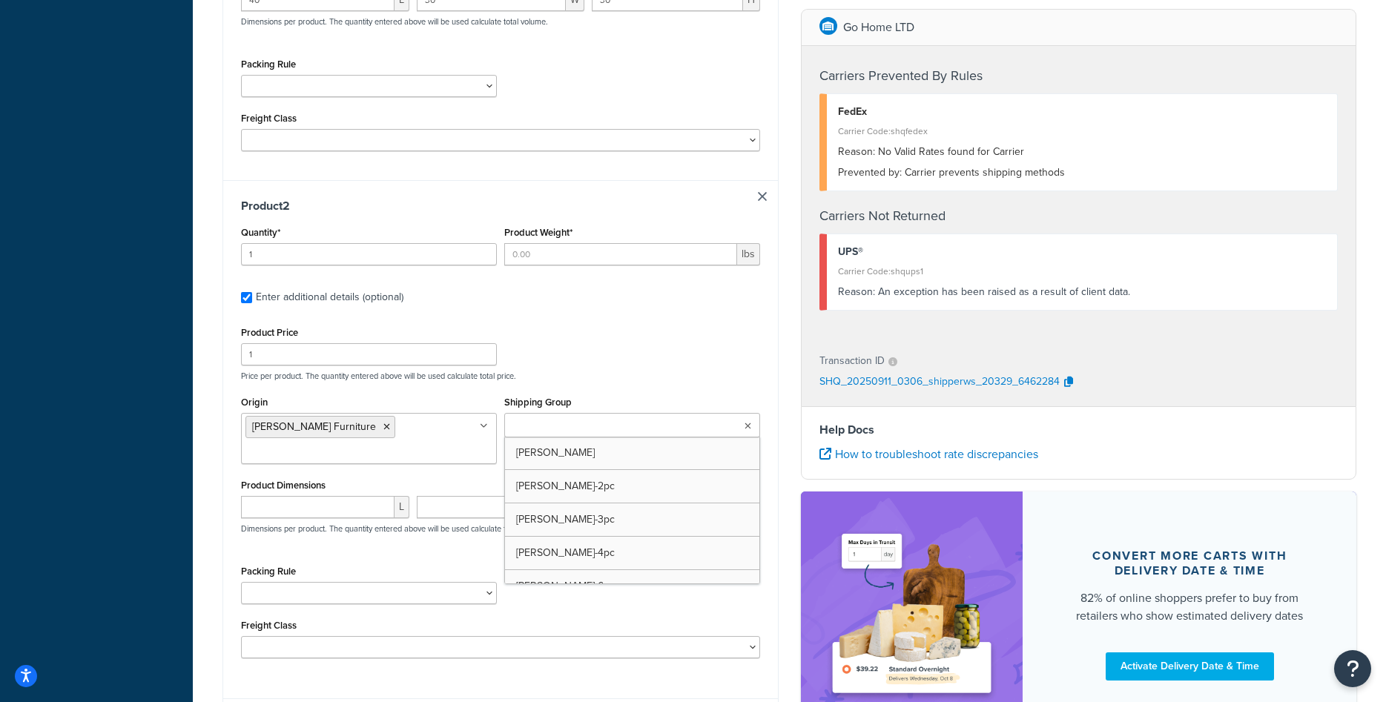
click at [568, 418] on input "Shipping Group" at bounding box center [574, 426] width 131 height 16
type input "rowe"
click at [594, 371] on p "Price per product. The quantity entered above will be used calculate total pric…" at bounding box center [500, 376] width 526 height 10
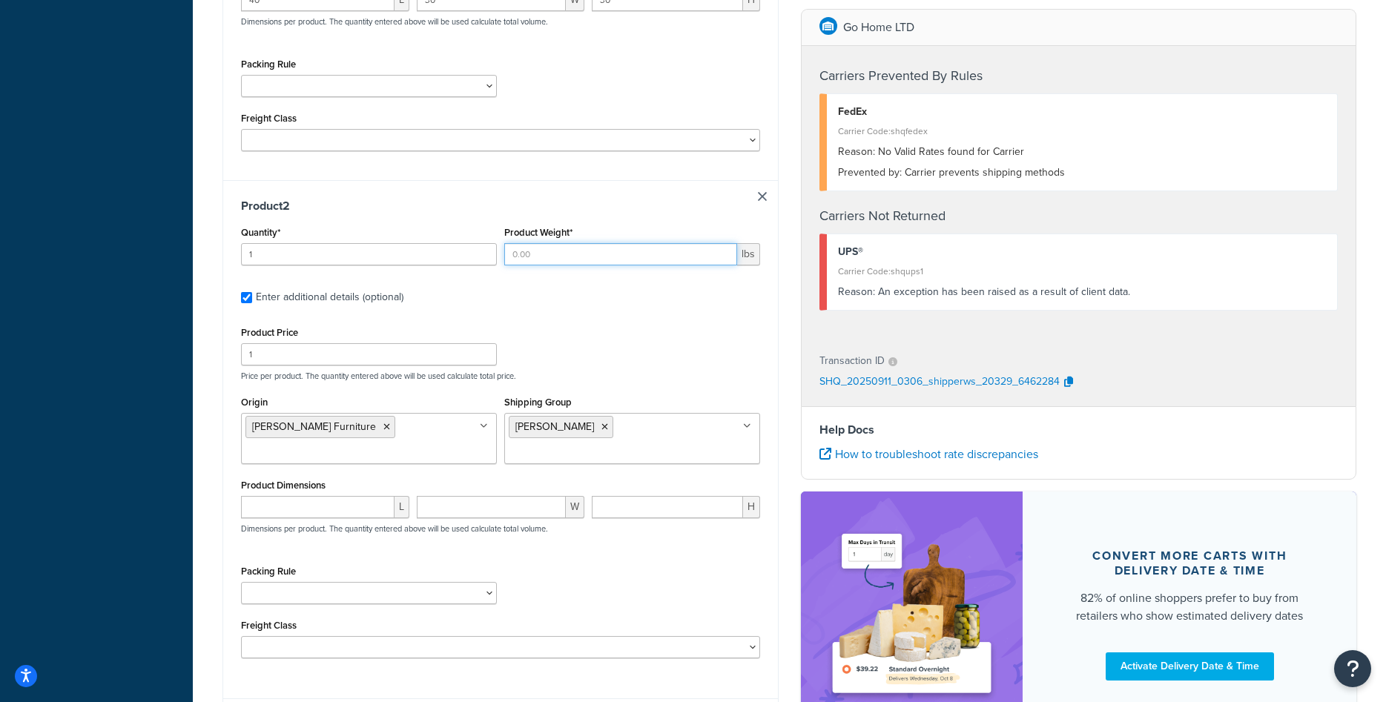
click at [539, 243] on input "Product Weight*" at bounding box center [620, 254] width 233 height 22
type input "50"
click at [515, 284] on label "Enter additional details (optional)" at bounding box center [508, 296] width 504 height 24
click at [252, 292] on input "Enter additional details (optional)" at bounding box center [246, 297] width 11 height 11
checkbox input "false"
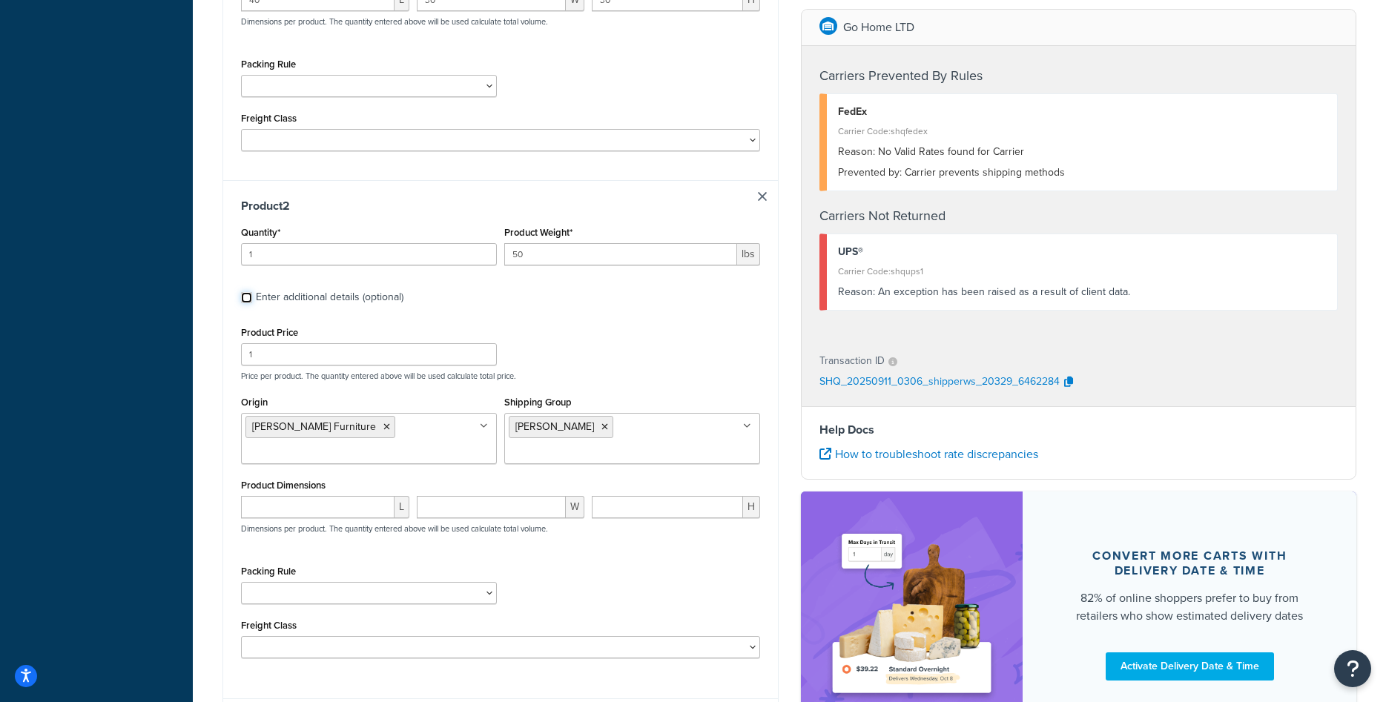
checkbox input "false"
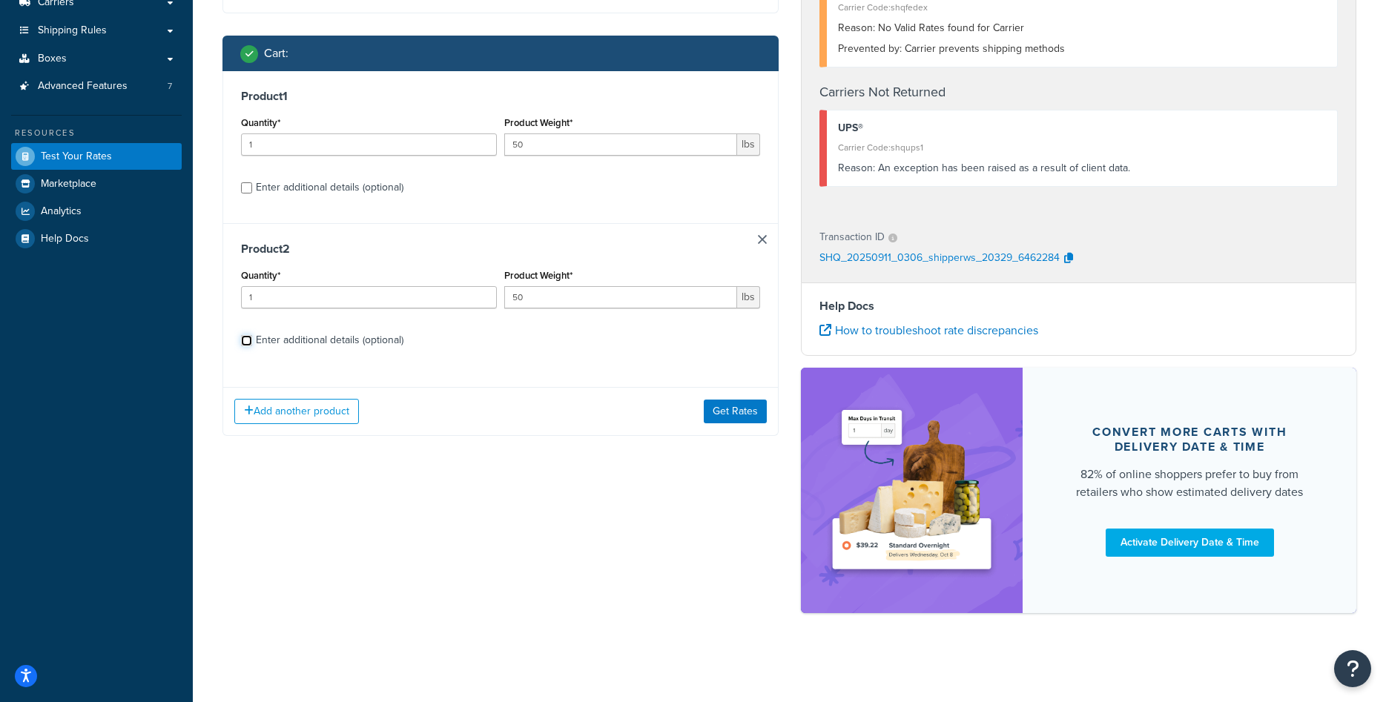
scroll to position [208, 0]
click at [355, 344] on div "Enter additional details (optional)" at bounding box center [330, 340] width 148 height 21
click at [252, 344] on input "Enter additional details (optional)" at bounding box center [246, 340] width 11 height 11
checkbox input "true"
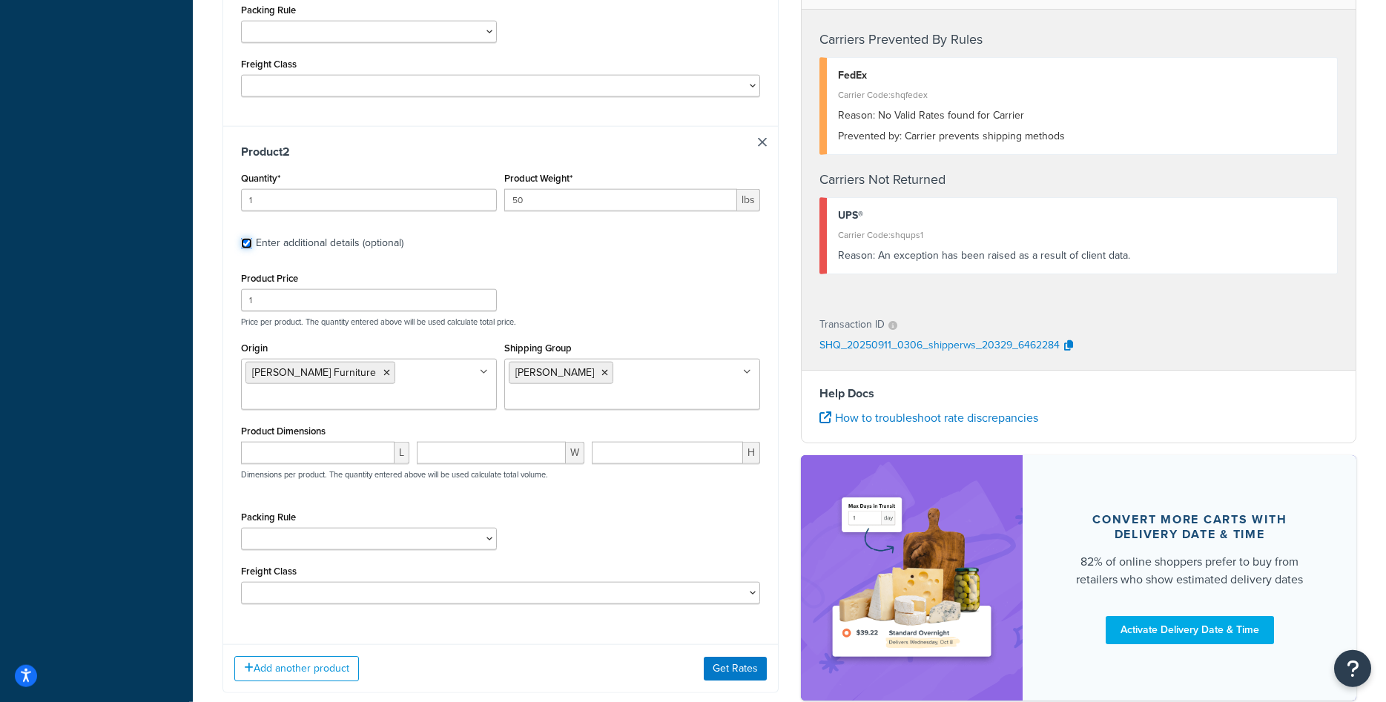
scroll to position [661, 0]
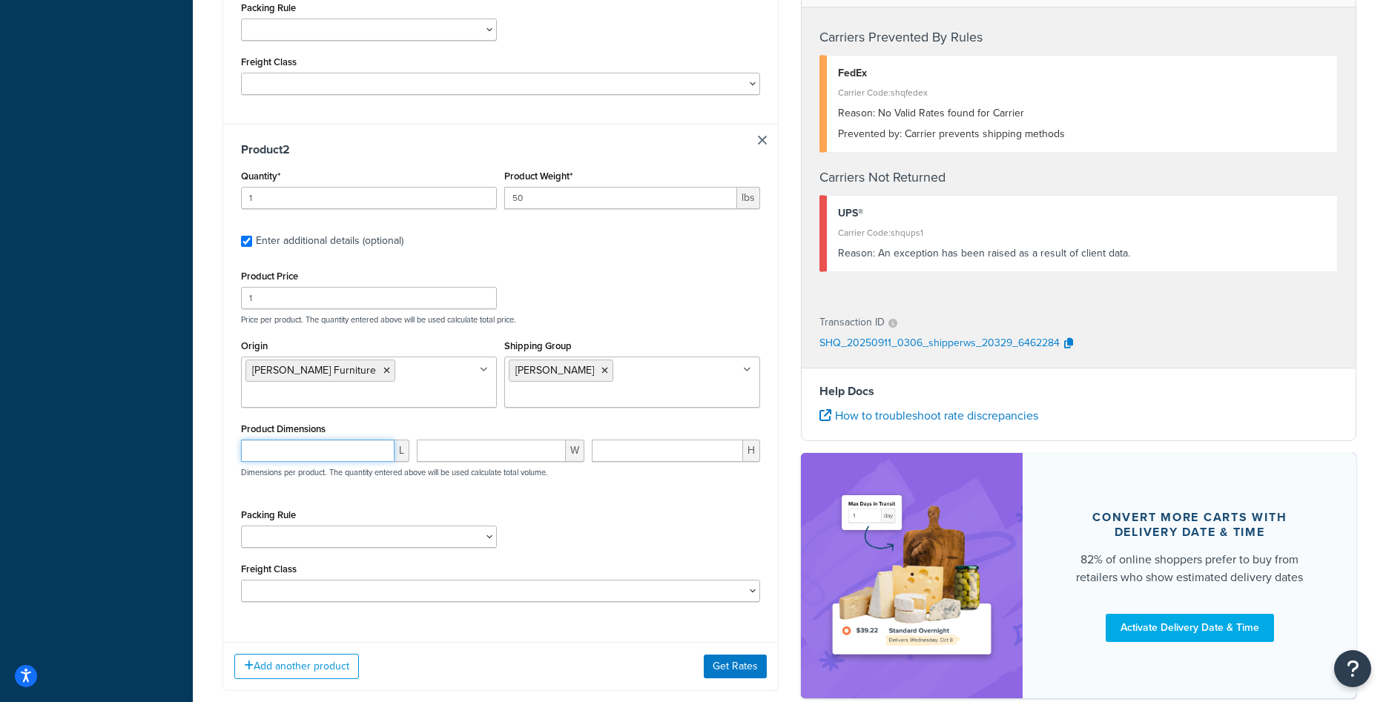
click at [336, 440] on input "number" at bounding box center [317, 451] width 153 height 22
type input "25"
type input "30"
click at [728, 642] on div "Add another product Get Rates" at bounding box center [500, 666] width 555 height 48
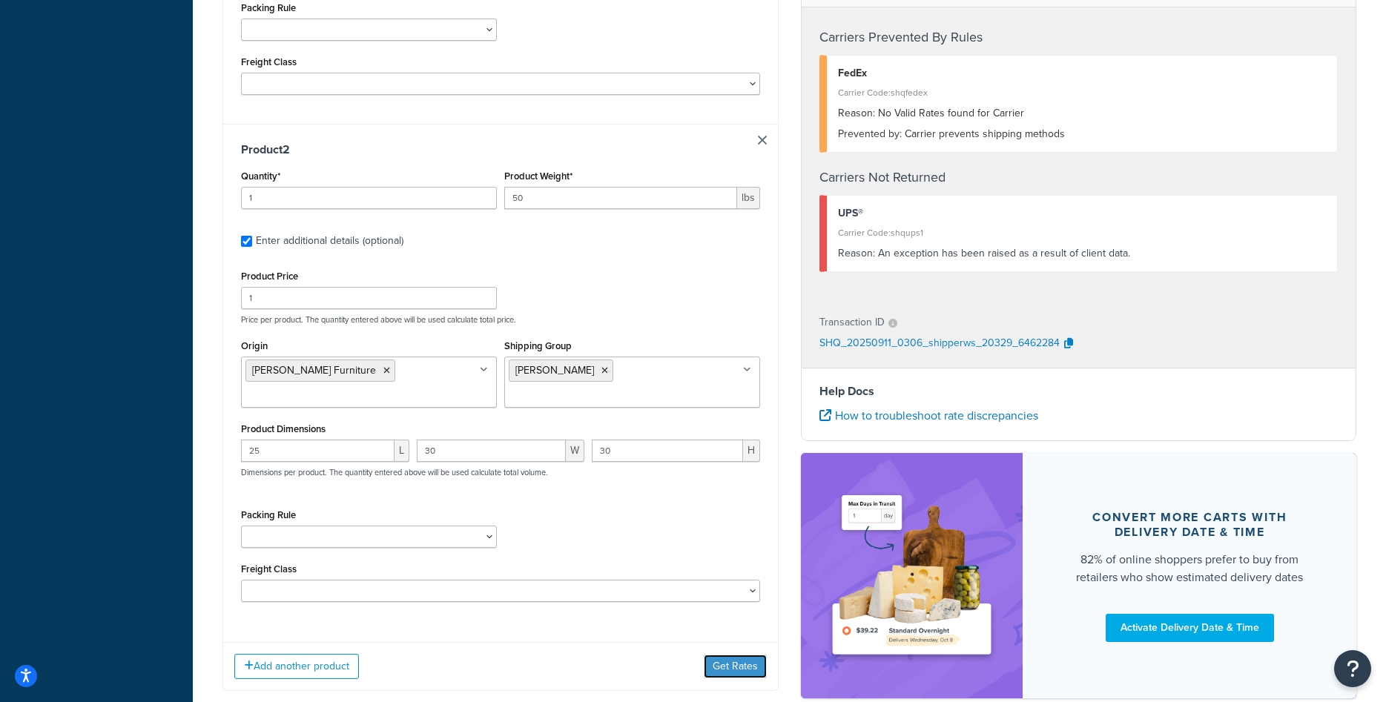
click at [722, 655] on button "Get Rates" at bounding box center [735, 667] width 63 height 24
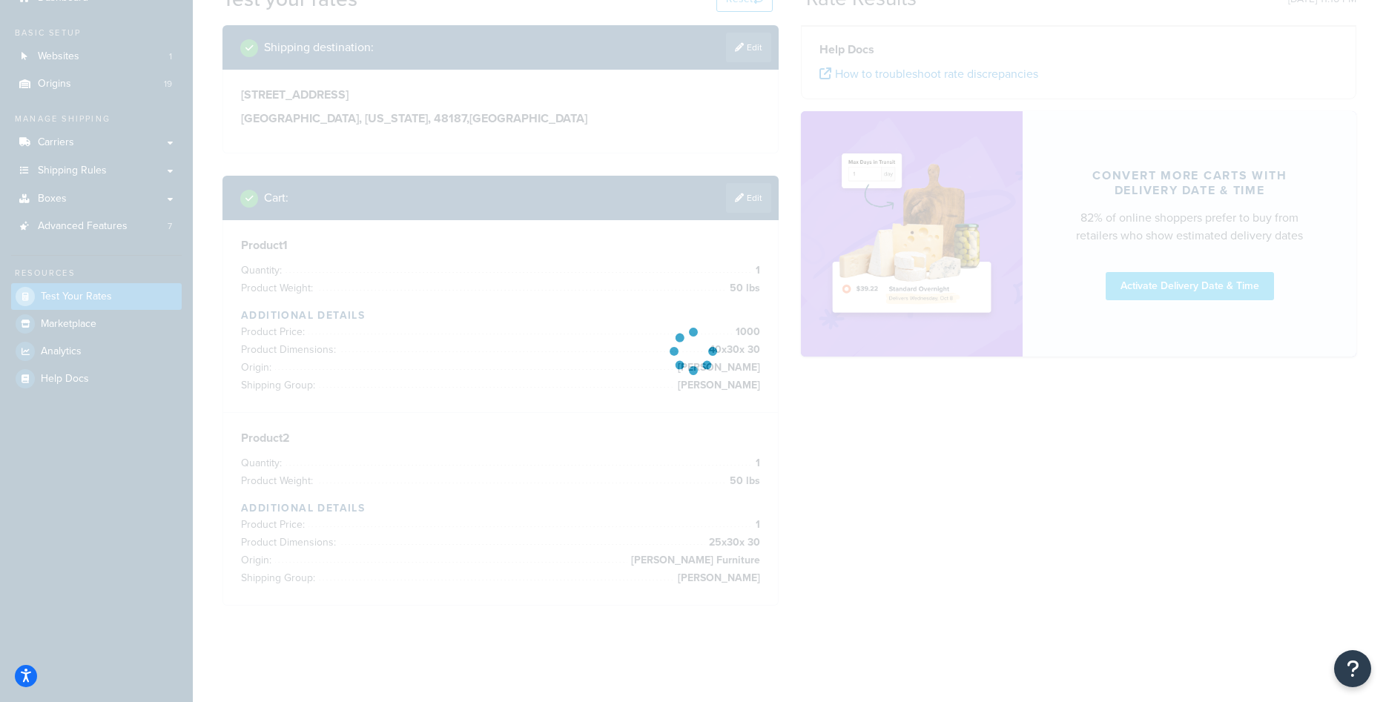
scroll to position [67, 0]
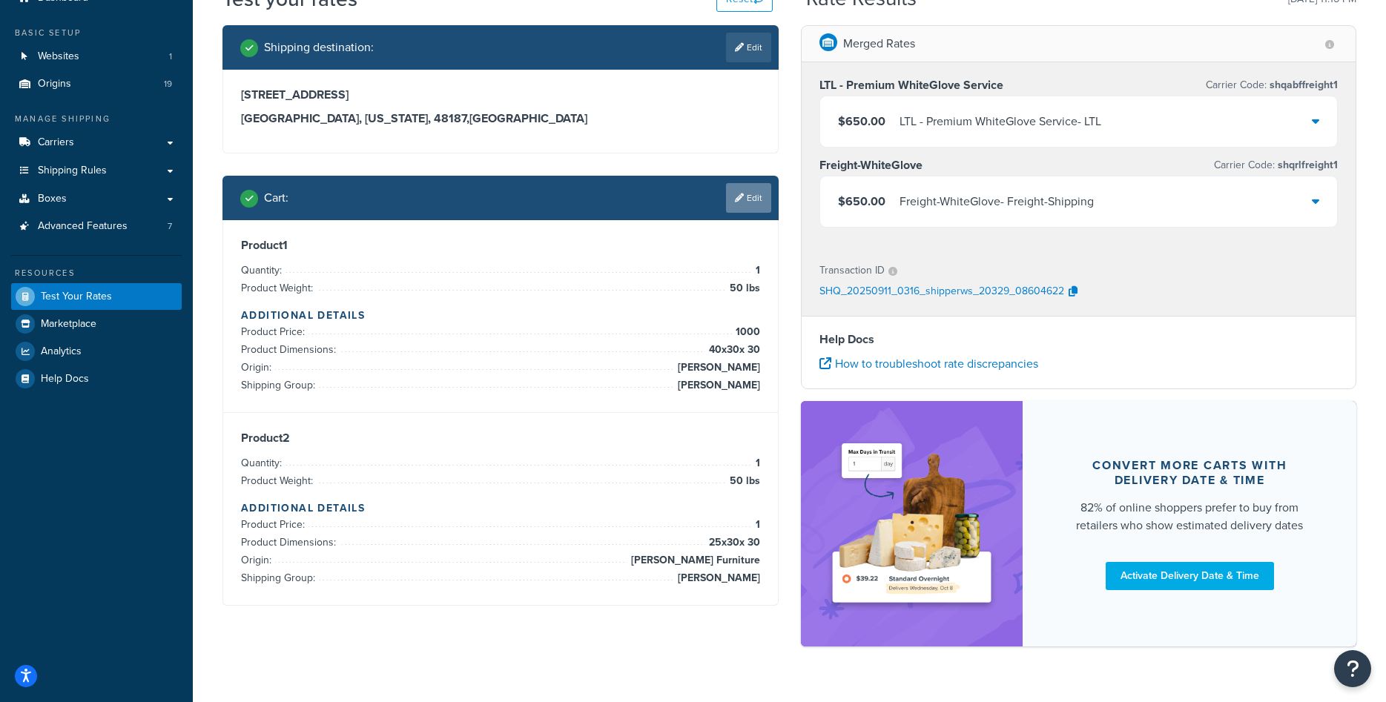
click at [759, 198] on link "Edit" at bounding box center [748, 198] width 45 height 30
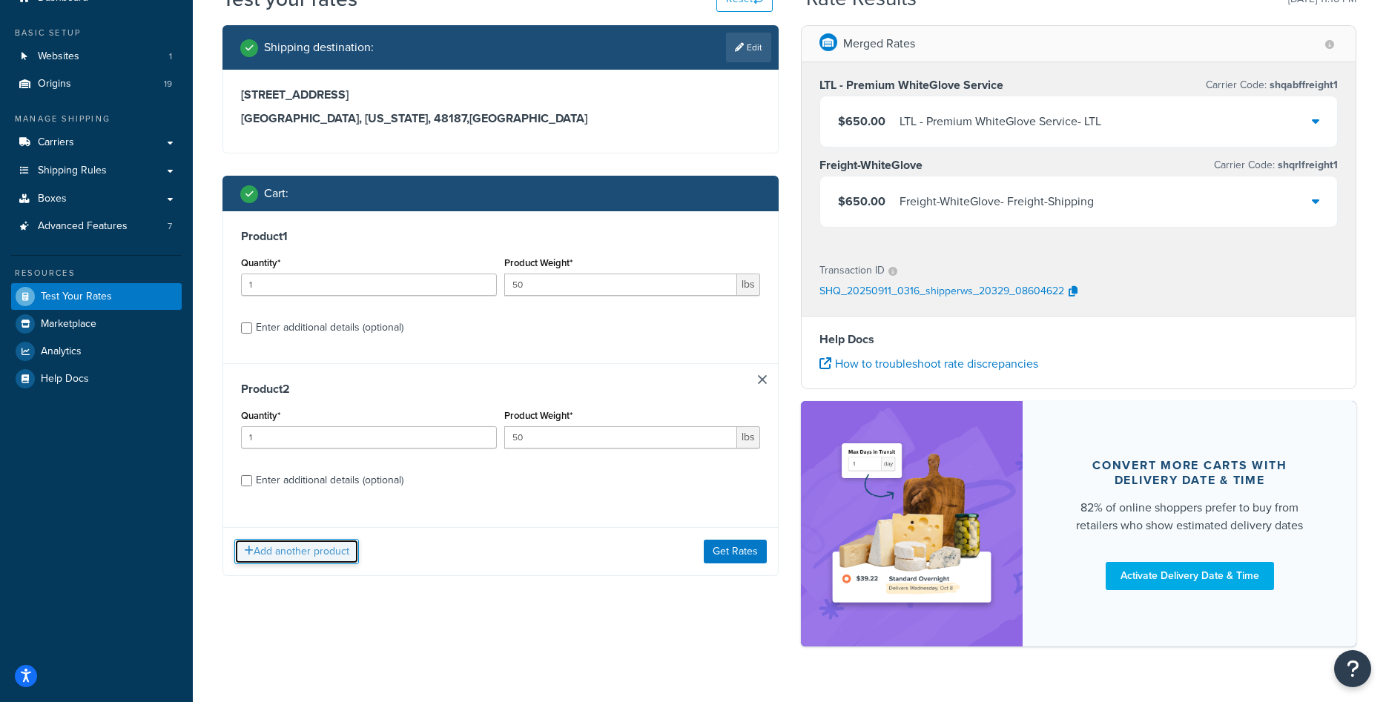
click at [280, 544] on button "Add another product" at bounding box center [296, 551] width 125 height 25
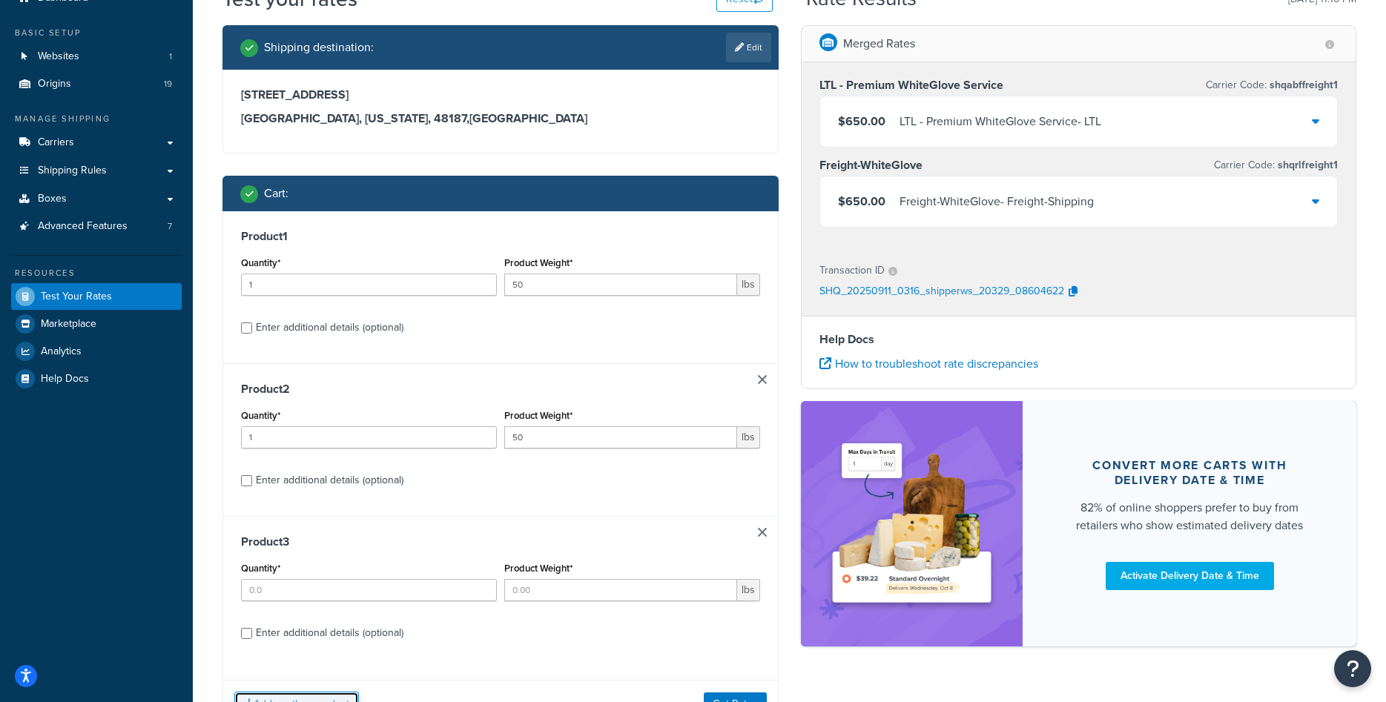
scroll to position [191, 0]
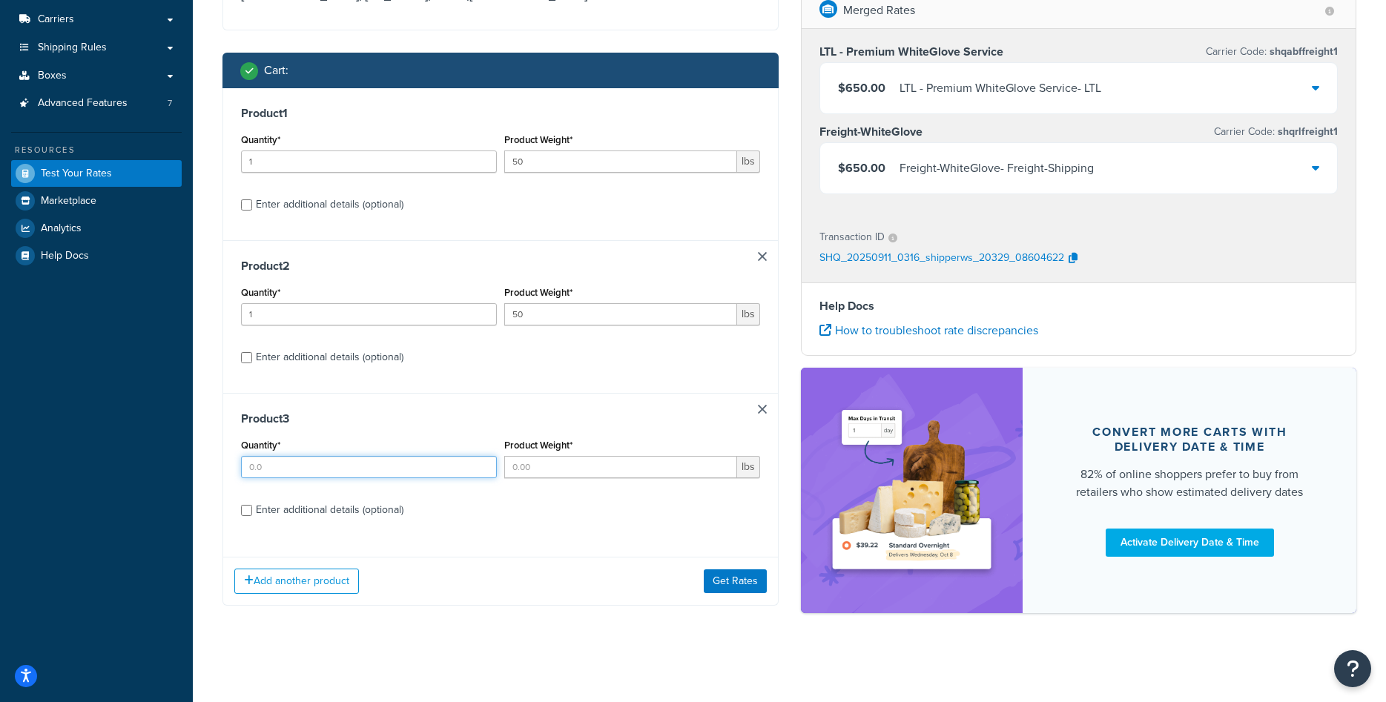
click at [303, 474] on input "Quantity*" at bounding box center [369, 467] width 256 height 22
type input "1"
click at [584, 468] on input "Product Weight*" at bounding box center [620, 467] width 233 height 22
type input "5"
click at [363, 506] on div "Enter additional details (optional)" at bounding box center [330, 510] width 148 height 21
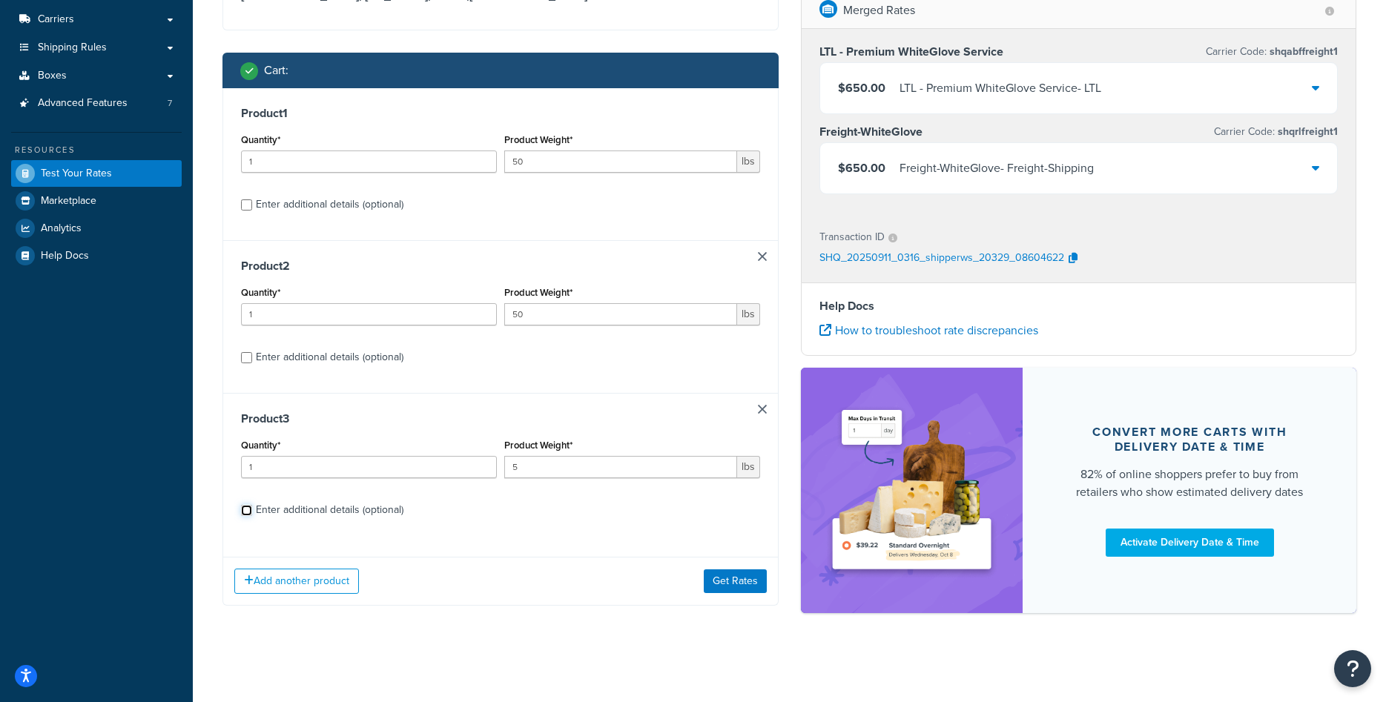
click at [252, 506] on input "Enter additional details (optional)" at bounding box center [246, 510] width 11 height 11
checkbox input "true"
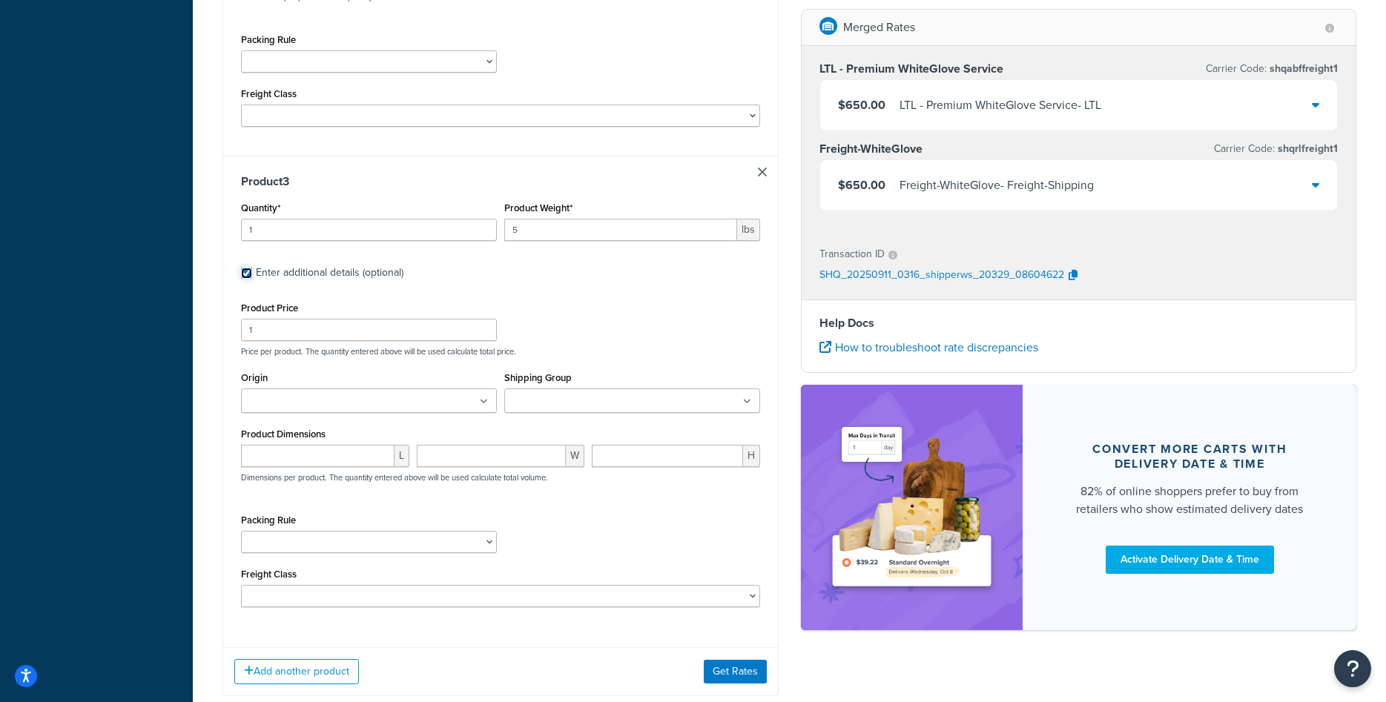
scroll to position [1175, 0]
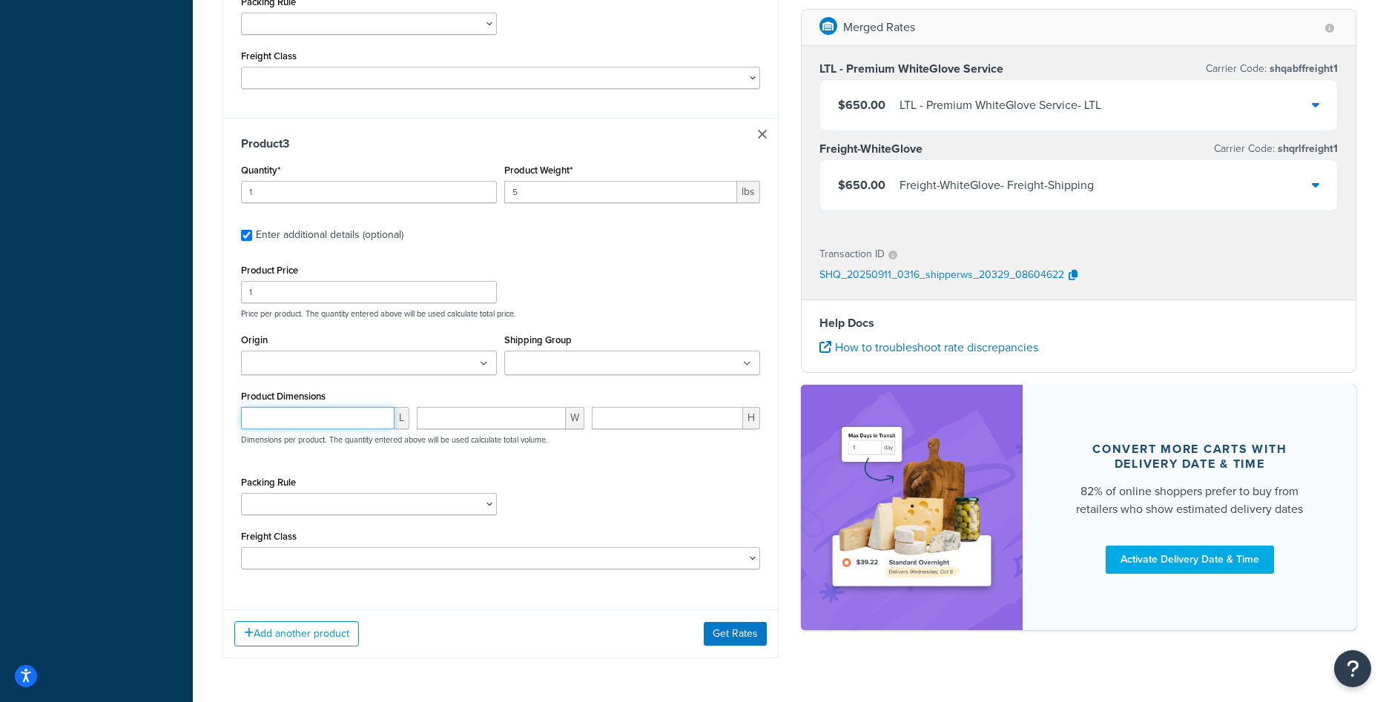
click at [276, 407] on input "number" at bounding box center [317, 418] width 153 height 22
type input "10"
type input "12"
type input "2"
click at [328, 356] on input "Origin" at bounding box center [310, 364] width 131 height 16
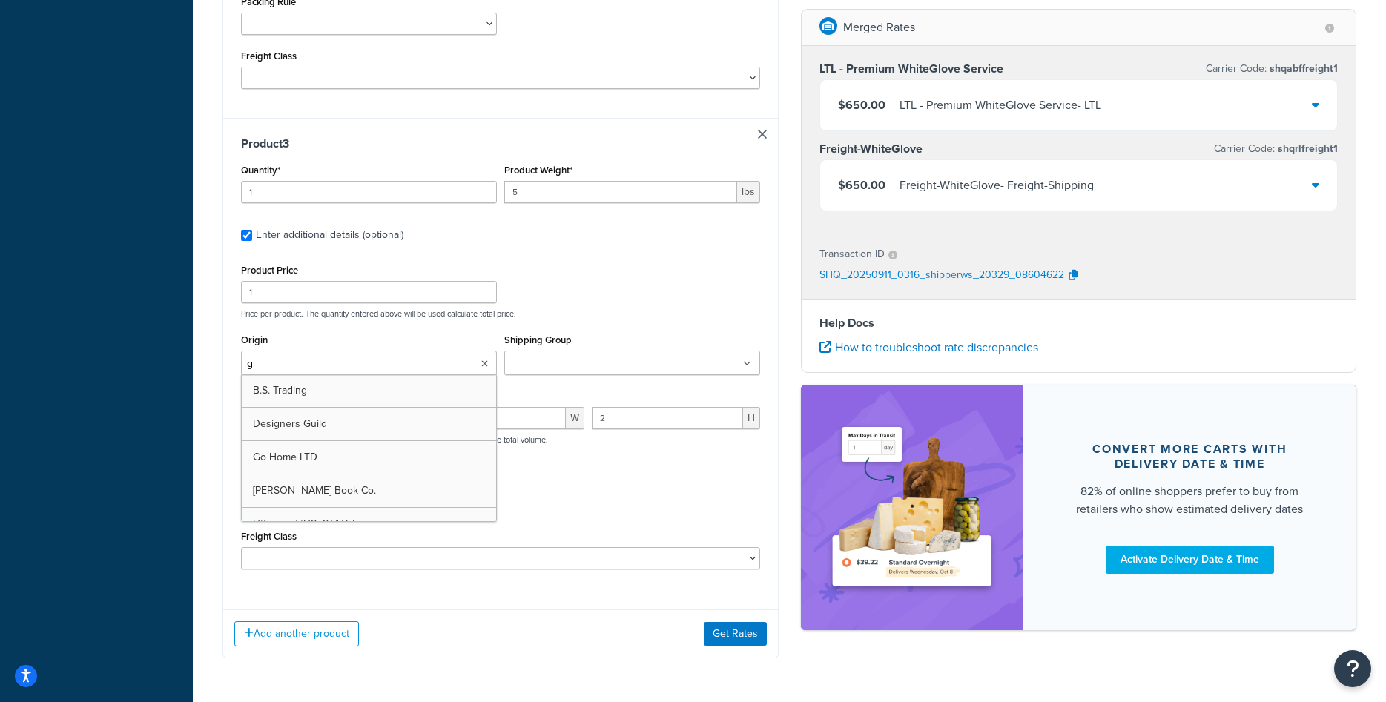
type input "go"
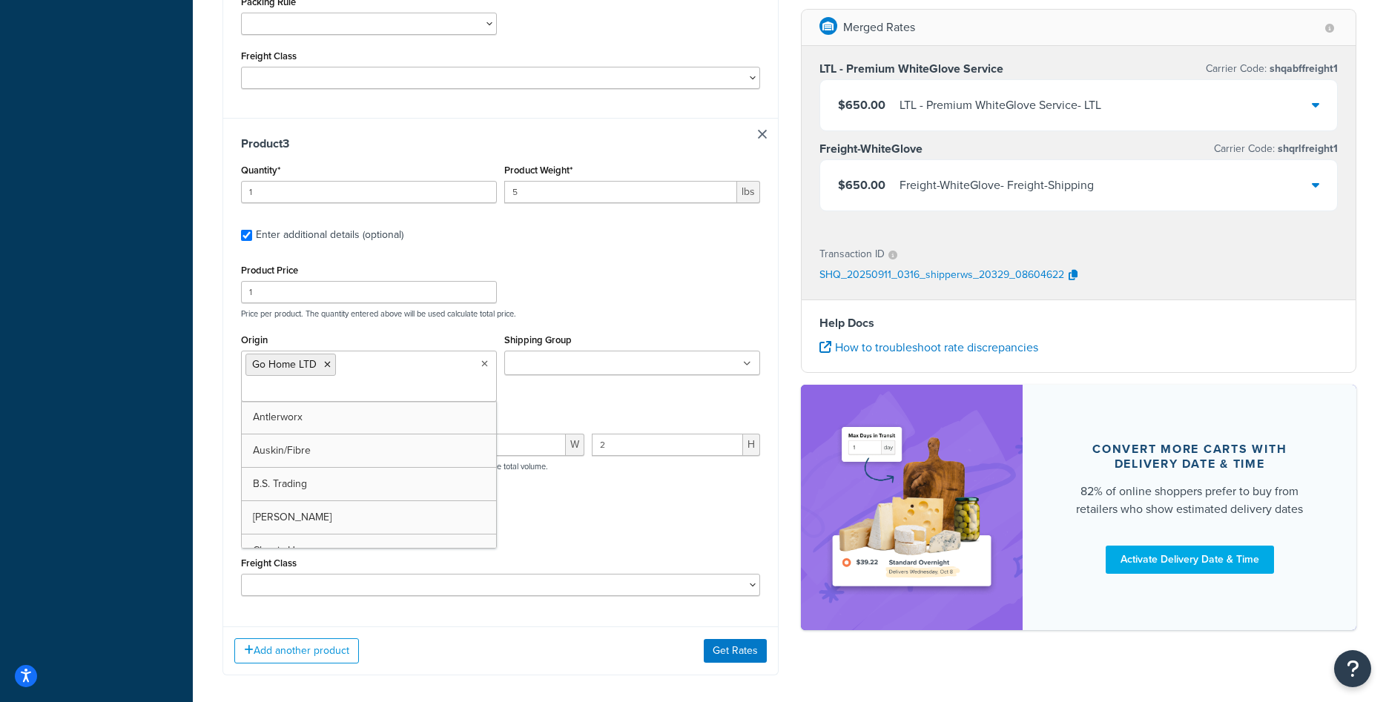
click at [584, 356] on input "Shipping Group" at bounding box center [574, 364] width 131 height 16
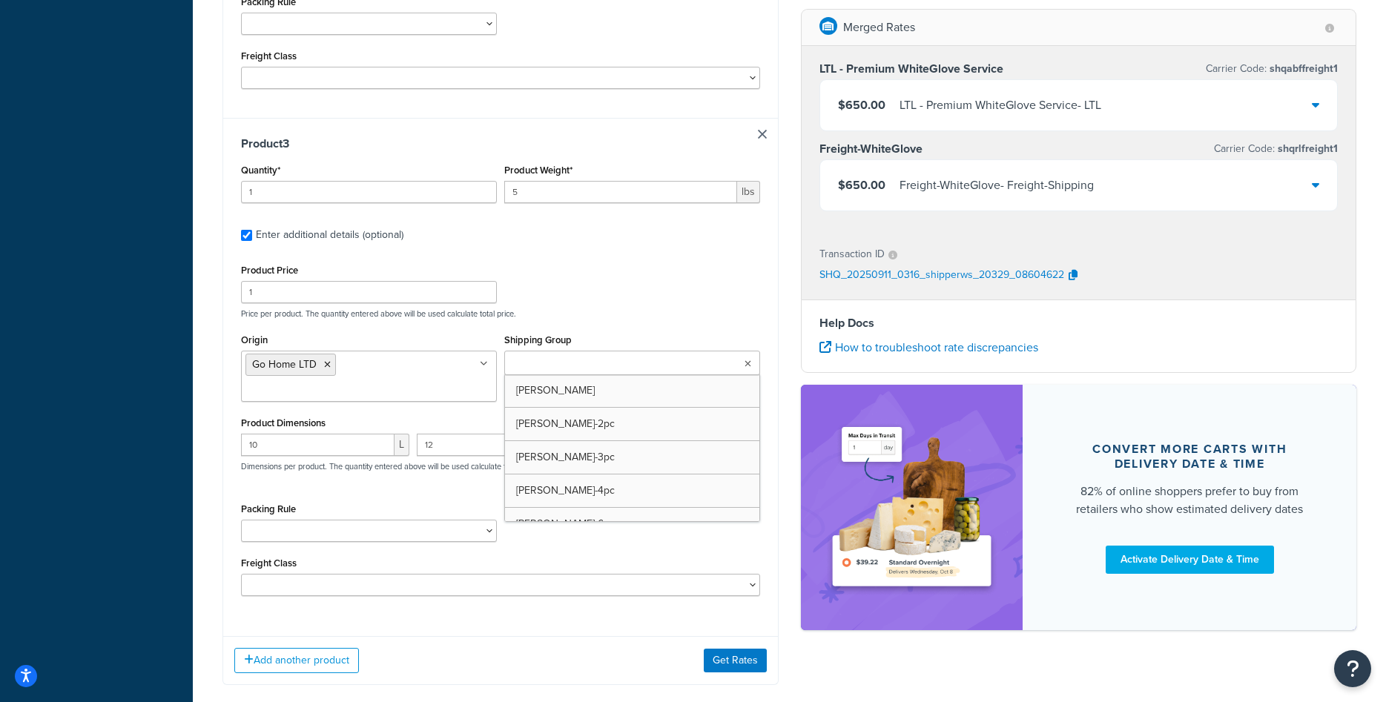
click at [591, 305] on div "Product Price 1 Price per product. The quantity entered above will be used calc…" at bounding box center [500, 428] width 519 height 336
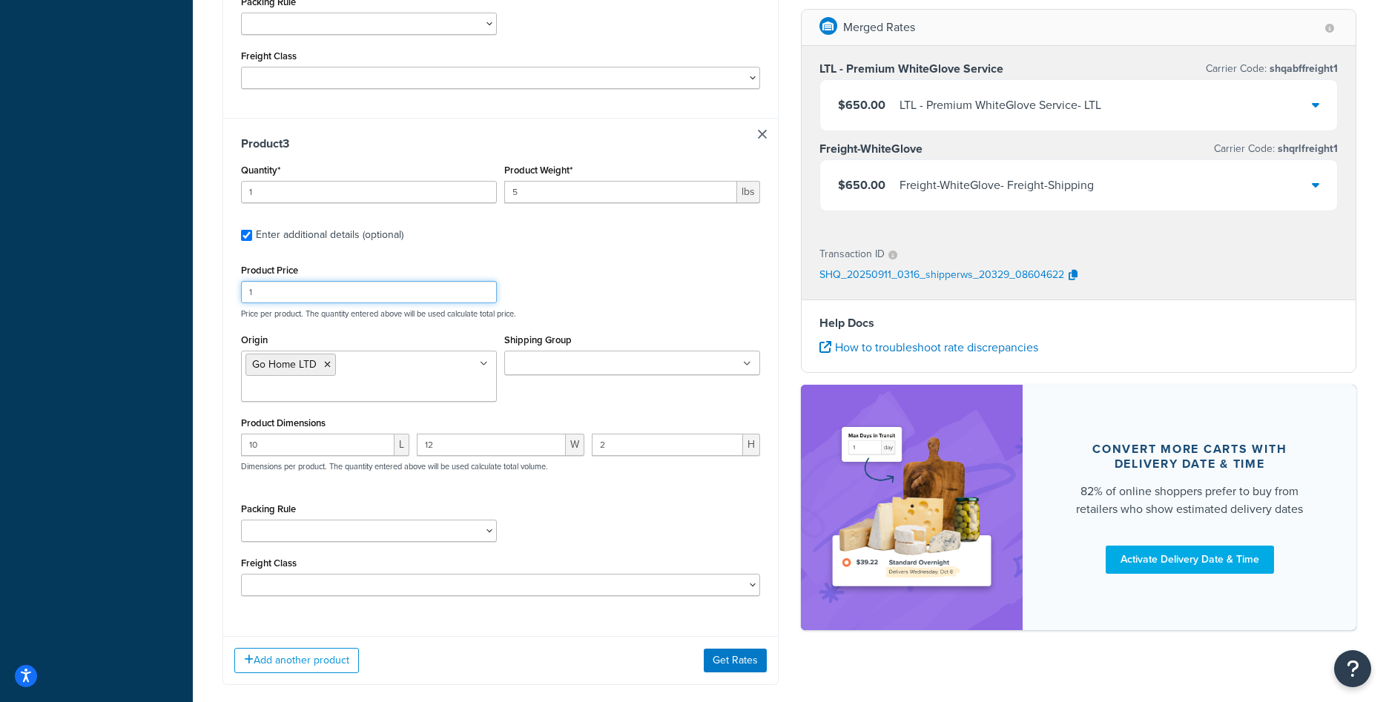
click at [360, 281] on input "1" at bounding box center [369, 292] width 256 height 22
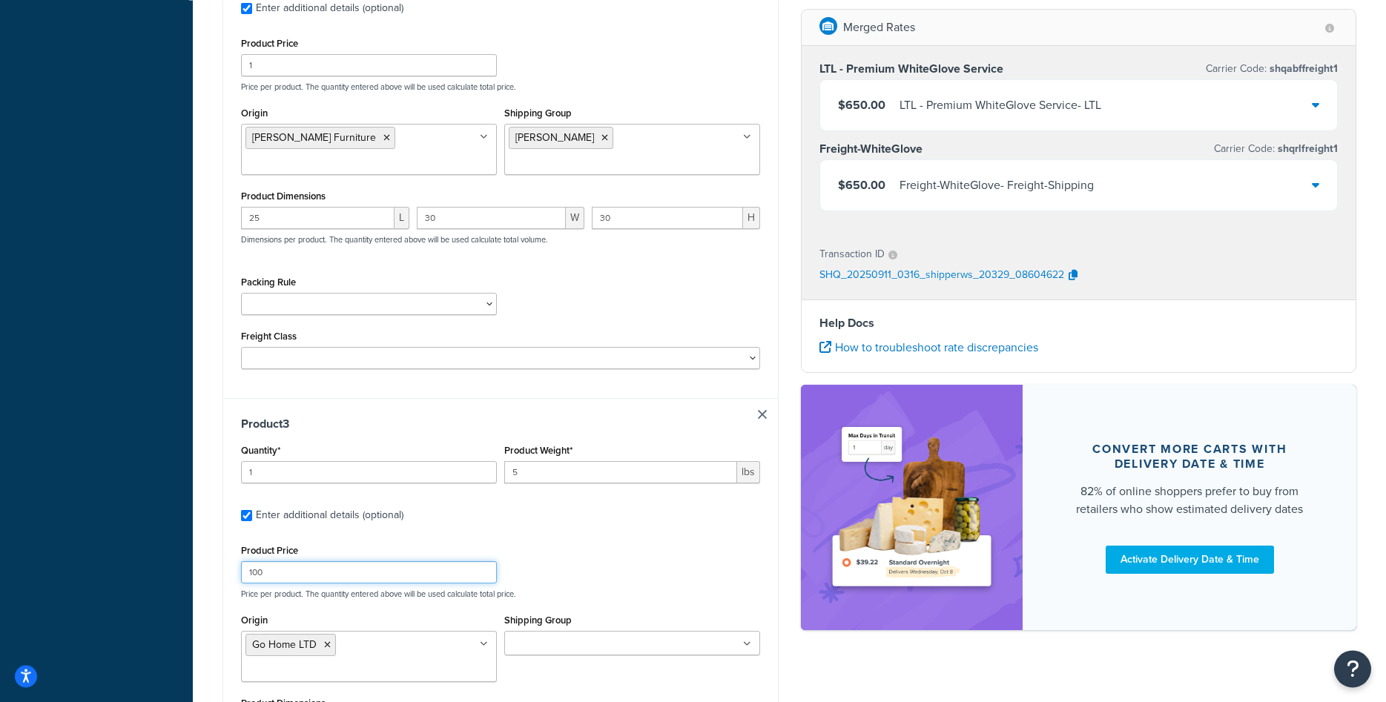
scroll to position [872, 0]
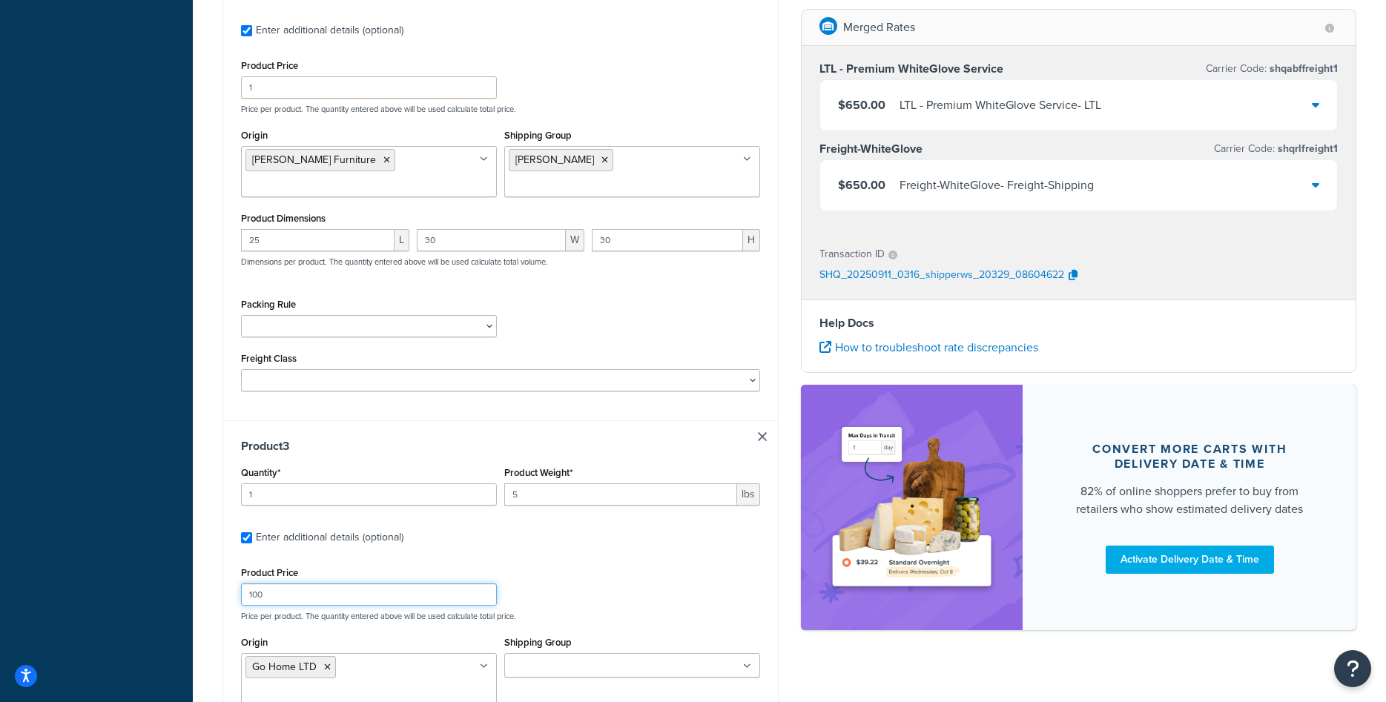
type input "100"
click at [314, 76] on input "1" at bounding box center [369, 87] width 256 height 22
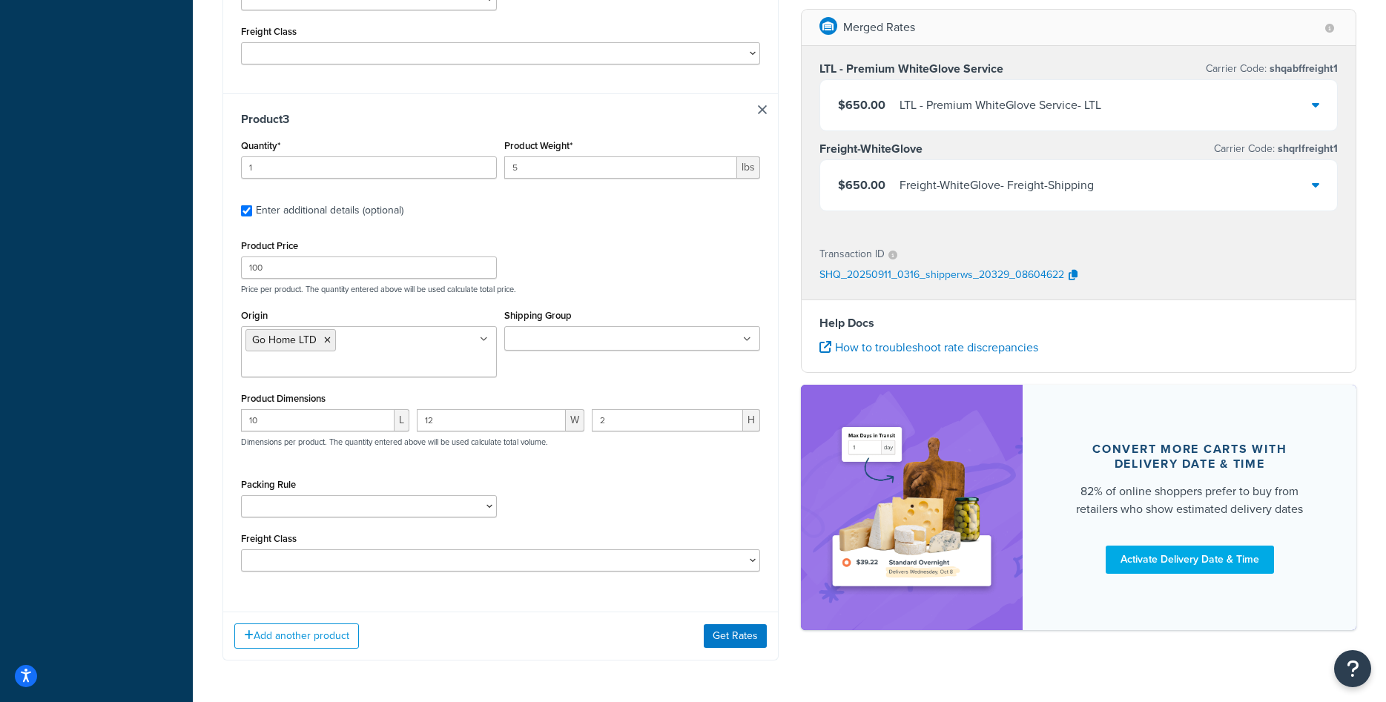
scroll to position [1234, 0]
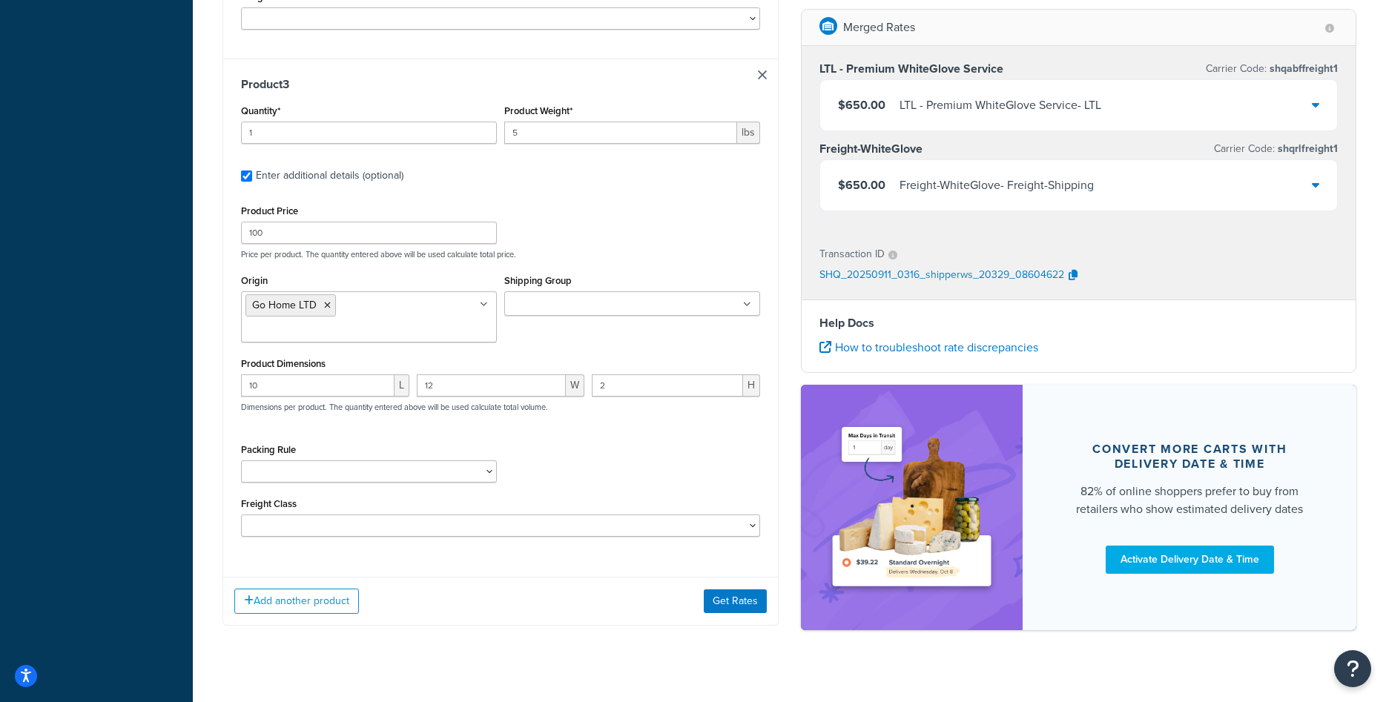
type input "500"
click at [736, 594] on div "Add another product Get Rates" at bounding box center [500, 601] width 555 height 48
click at [736, 589] on button "Get Rates" at bounding box center [735, 601] width 63 height 24
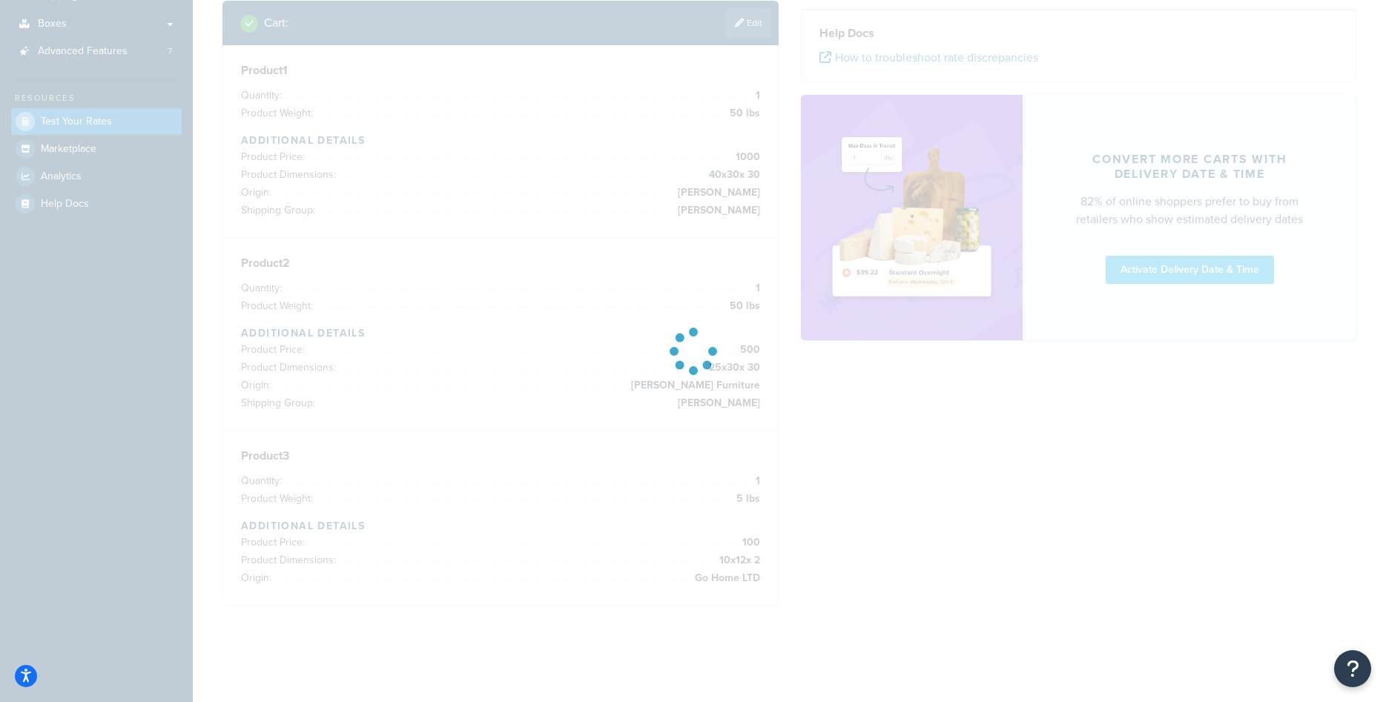
scroll to position [242, 0]
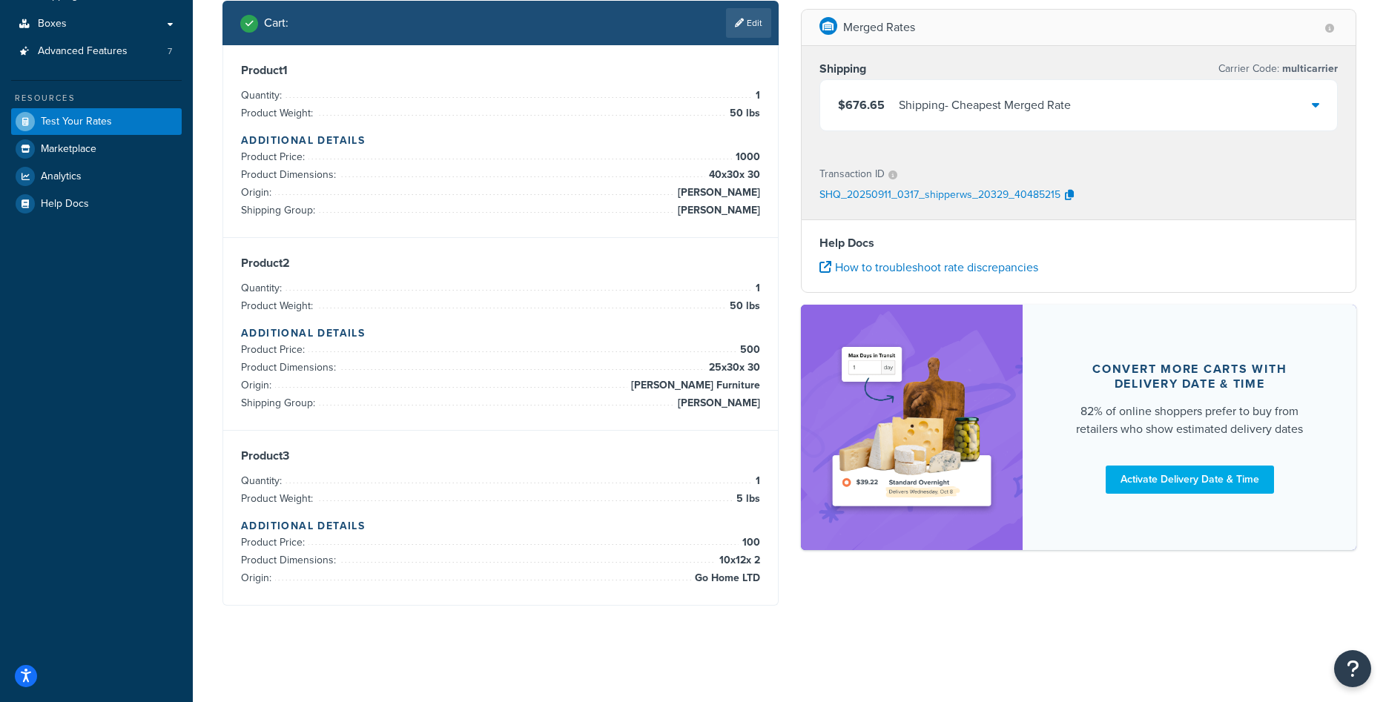
click at [1134, 97] on div "$676.65 Shipping - Cheapest Merged Rate" at bounding box center [1079, 105] width 518 height 50
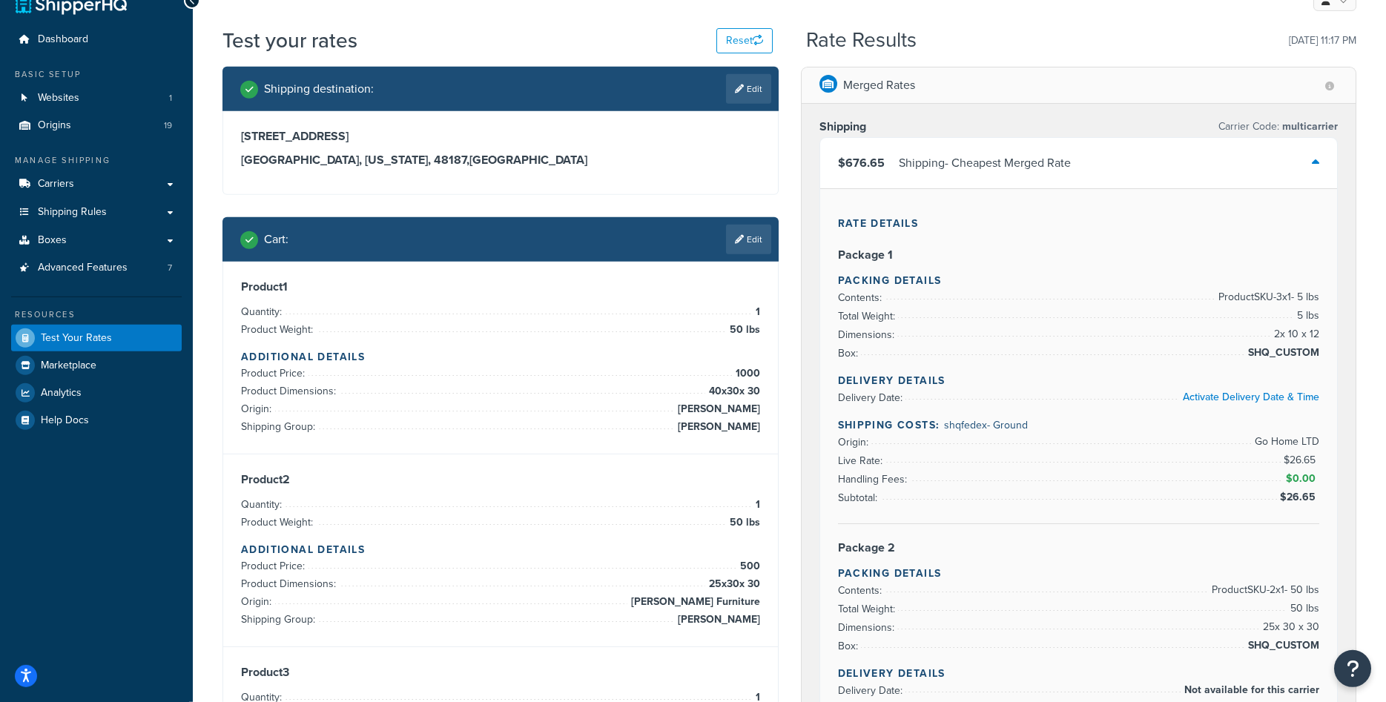
scroll to position [0, 0]
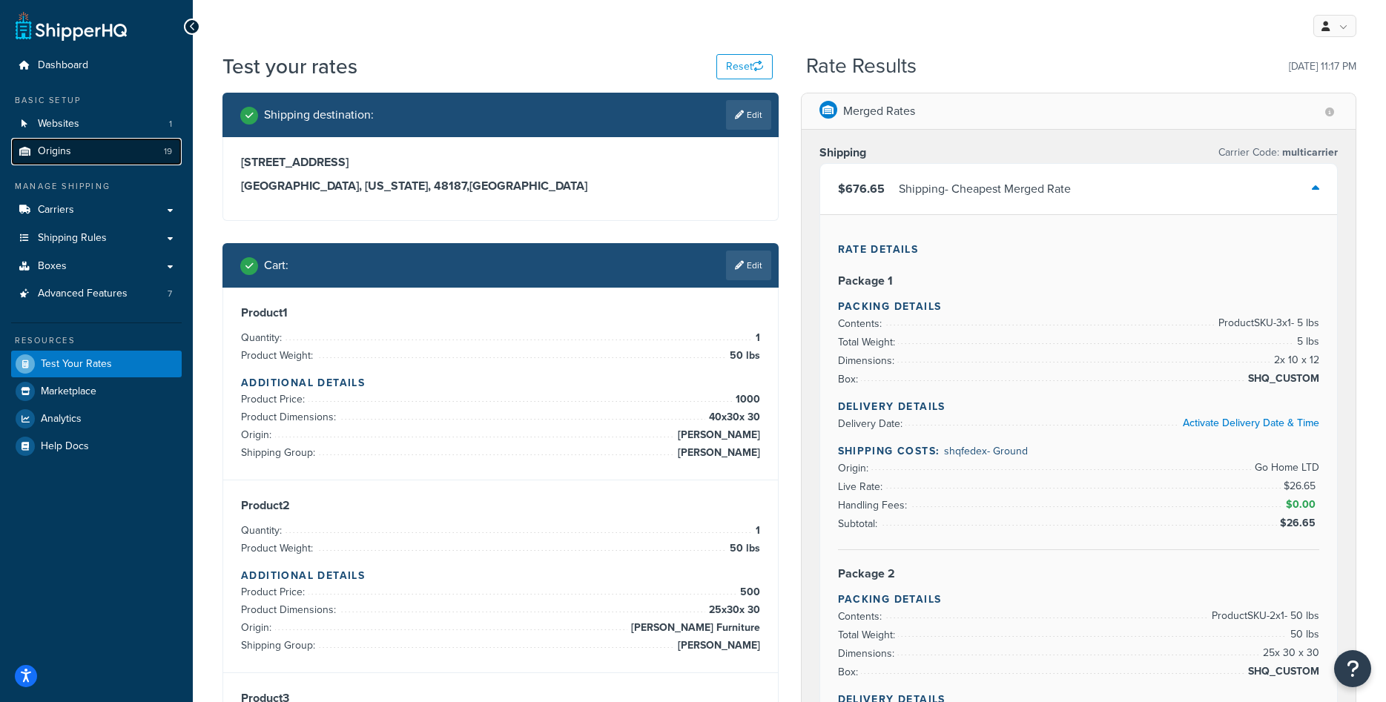
click at [117, 149] on link "Origins 19" at bounding box center [96, 151] width 171 height 27
